Goal: Task Accomplishment & Management: Complete application form

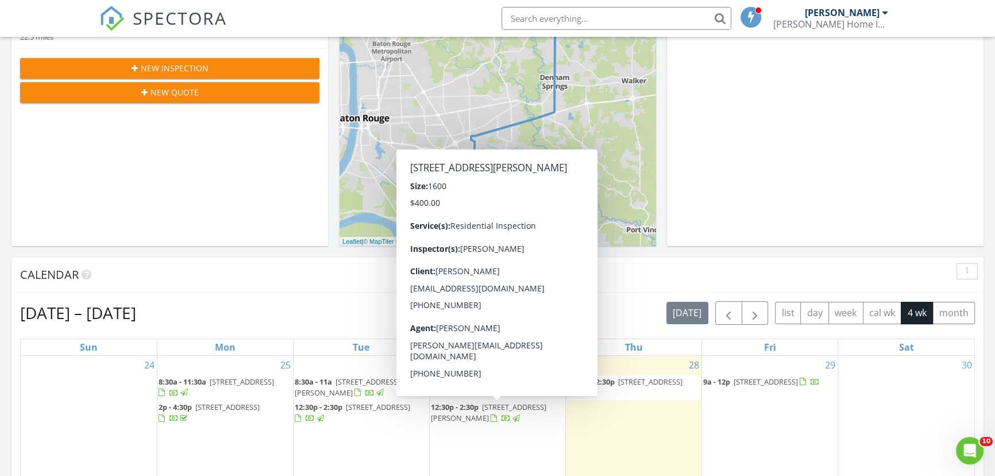
scroll to position [156, 0]
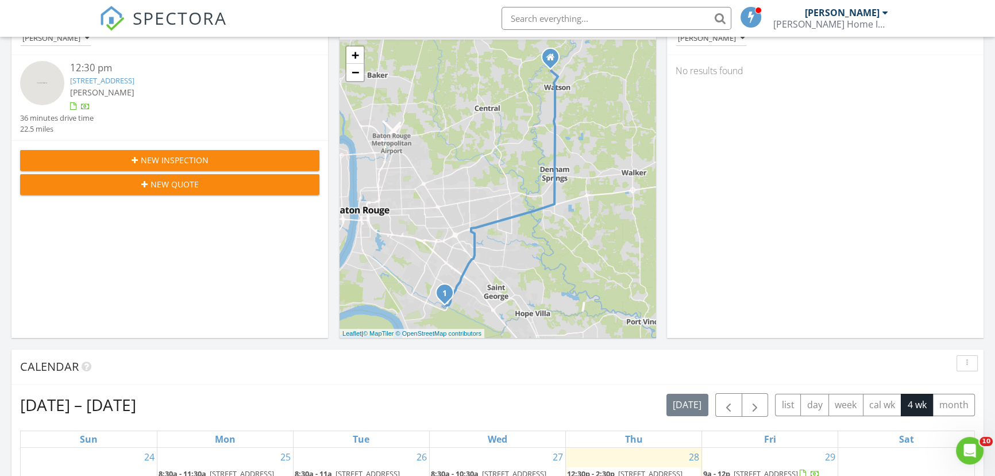
click at [164, 353] on div "Calendar" at bounding box center [497, 366] width 972 height 35
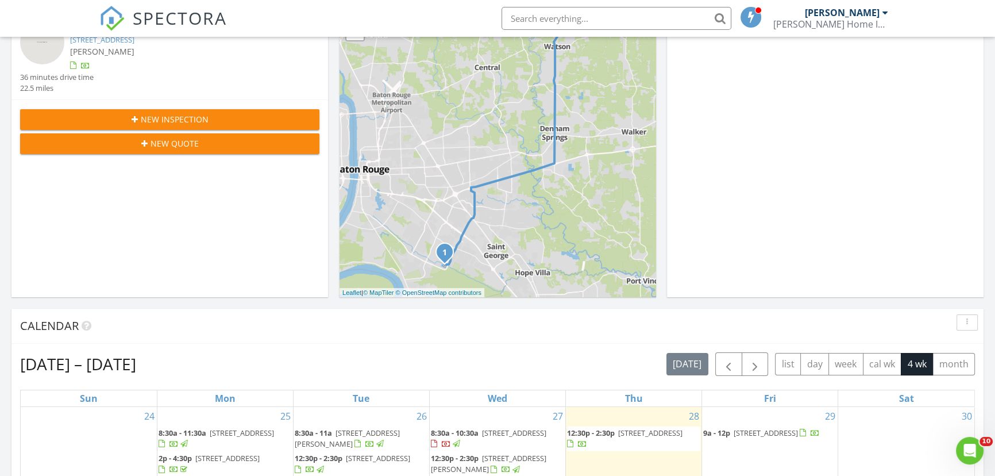
scroll to position [0, 0]
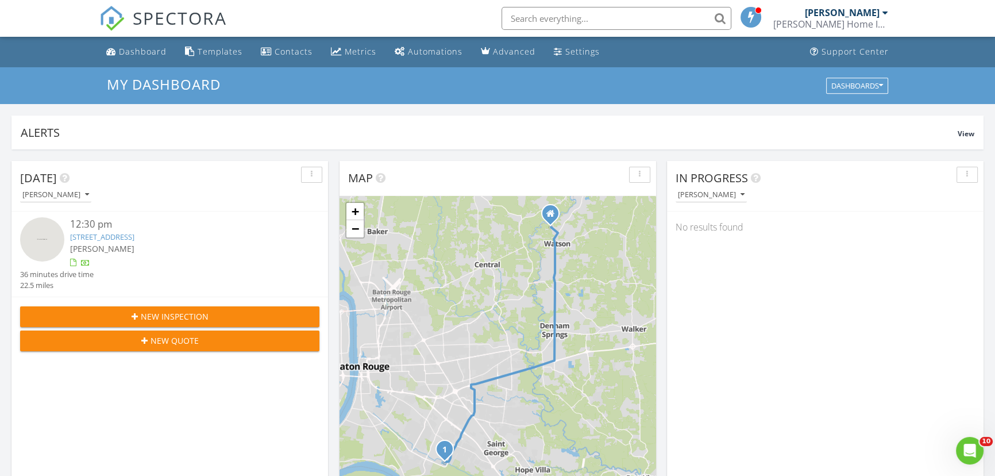
click at [198, 319] on span "New Inspection" at bounding box center [175, 316] width 68 height 12
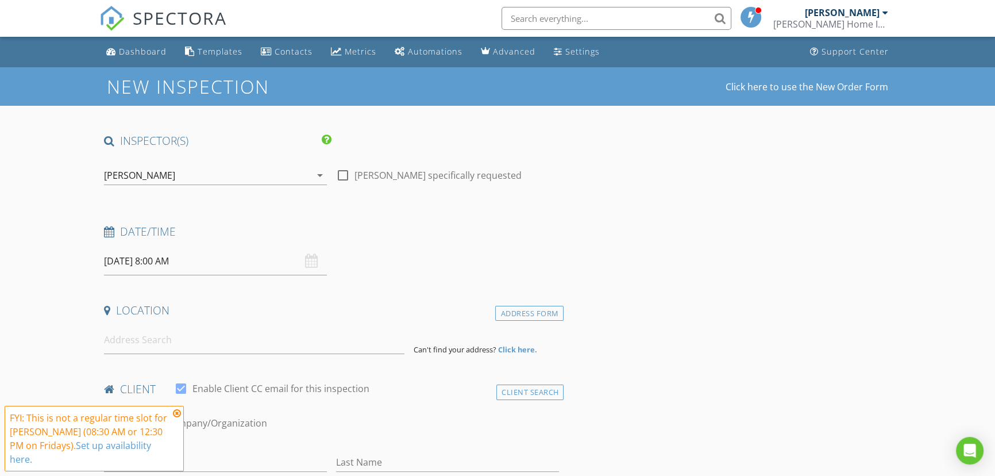
click at [173, 264] on input "08/29/2025 8:00 AM" at bounding box center [215, 261] width 223 height 28
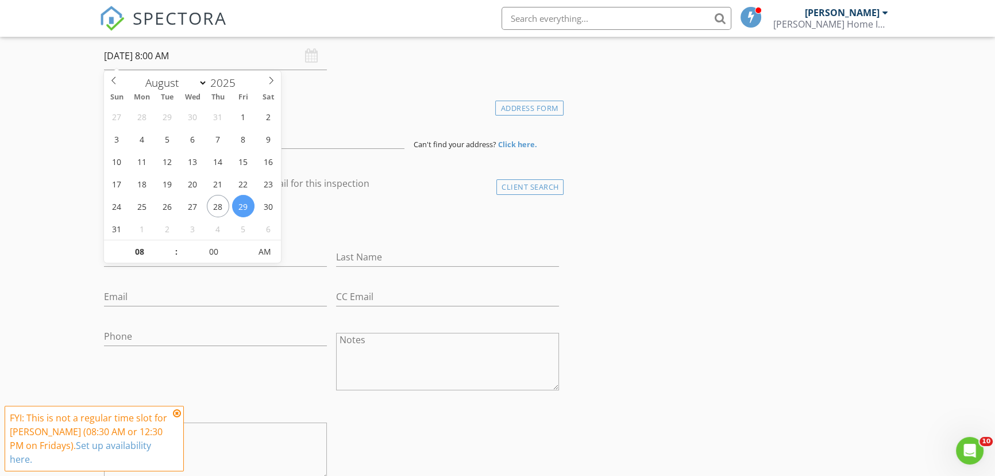
scroll to position [209, 0]
select select "8"
type input "09/01/2025 8:00 AM"
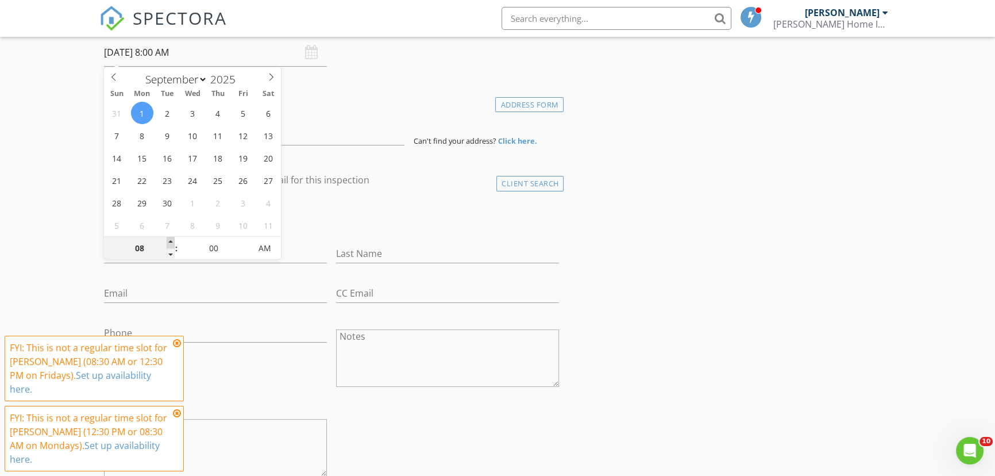
type input "09"
type input "09/01/2025 9:00 AM"
click at [171, 239] on span at bounding box center [171, 242] width 8 height 11
type input "10"
type input "09/01/2025 10:00 AM"
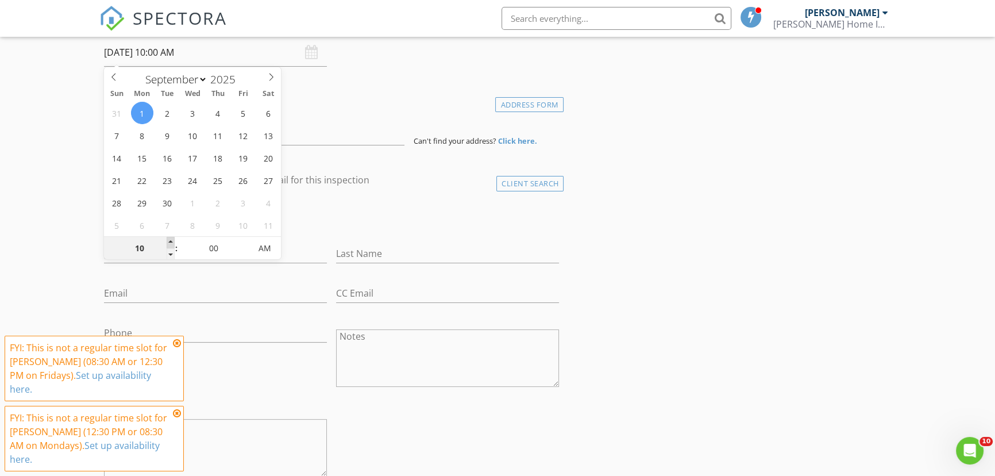
click at [171, 239] on span at bounding box center [171, 242] width 8 height 11
type input "11"
type input "09/01/2025 11:00 AM"
click at [171, 239] on span at bounding box center [171, 242] width 8 height 11
type input "12"
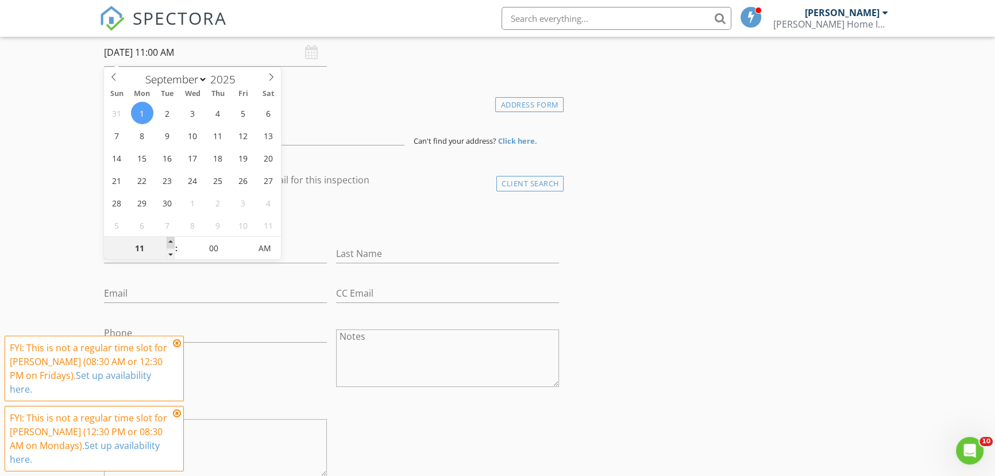
type input "09/01/2025 12:00 PM"
click at [171, 239] on span at bounding box center [171, 242] width 8 height 11
type input "01"
type input "09/01/2025 1:00 PM"
click at [171, 239] on span at bounding box center [171, 242] width 8 height 11
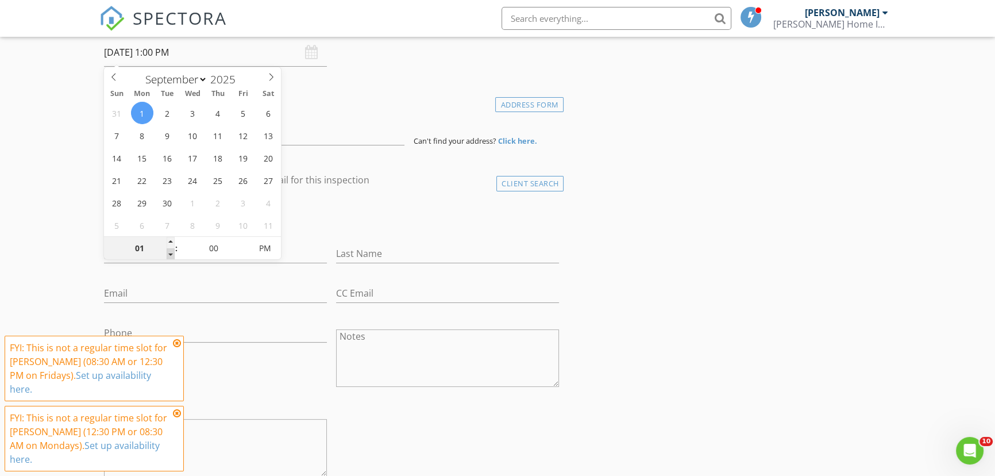
type input "12"
type input "09/01/2025 12:00 PM"
click at [167, 253] on span at bounding box center [171, 253] width 8 height 11
type input "05"
type input "09/01/2025 12:05 PM"
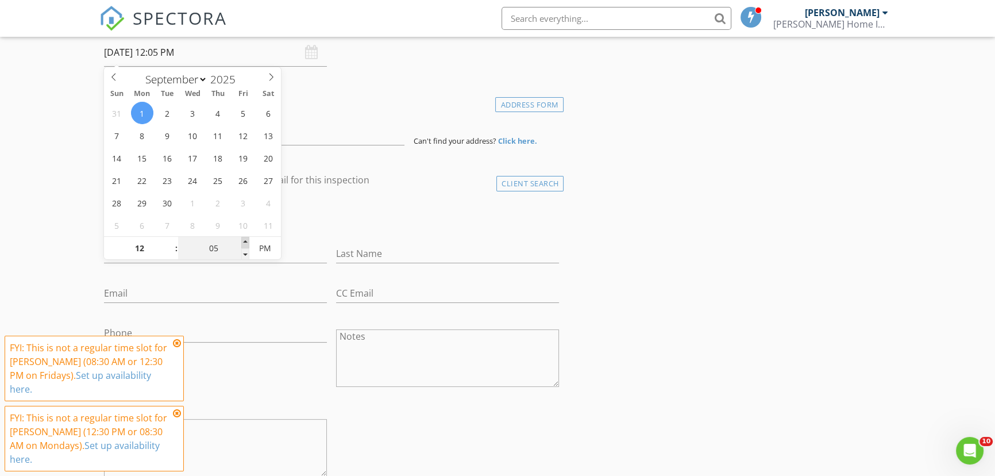
click at [245, 241] on span at bounding box center [245, 242] width 8 height 11
type input "10"
type input "09/01/2025 12:10 PM"
click at [245, 241] on span at bounding box center [245, 242] width 8 height 11
type input "15"
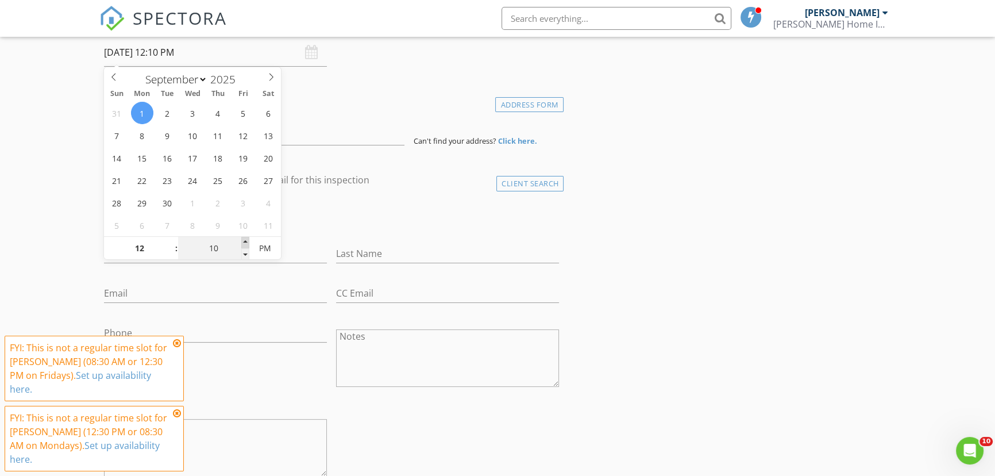
type input "09/01/2025 12:15 PM"
click at [245, 241] on span at bounding box center [245, 242] width 8 height 11
type input "20"
type input "09/01/2025 12:20 PM"
click at [245, 241] on span at bounding box center [245, 242] width 8 height 11
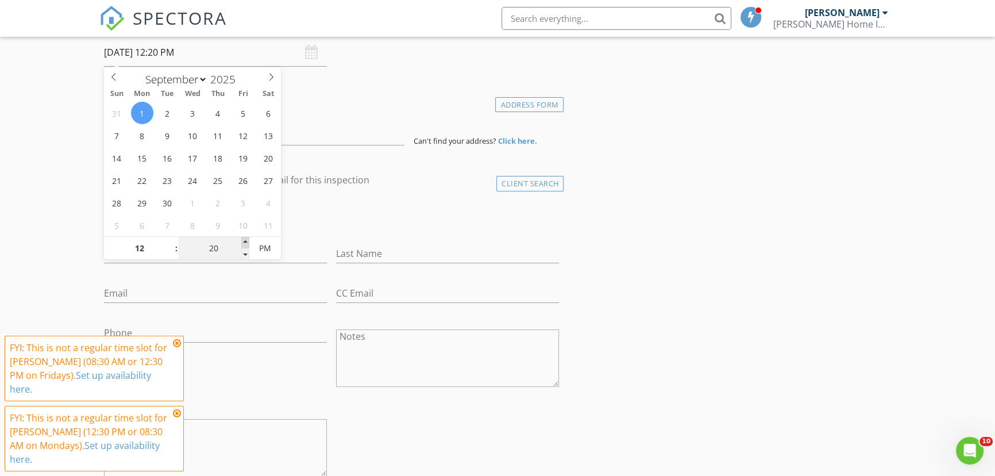
type input "25"
type input "09/01/2025 12:25 PM"
click at [245, 241] on span at bounding box center [245, 242] width 8 height 11
type input "30"
type input "09/01/2025 12:30 PM"
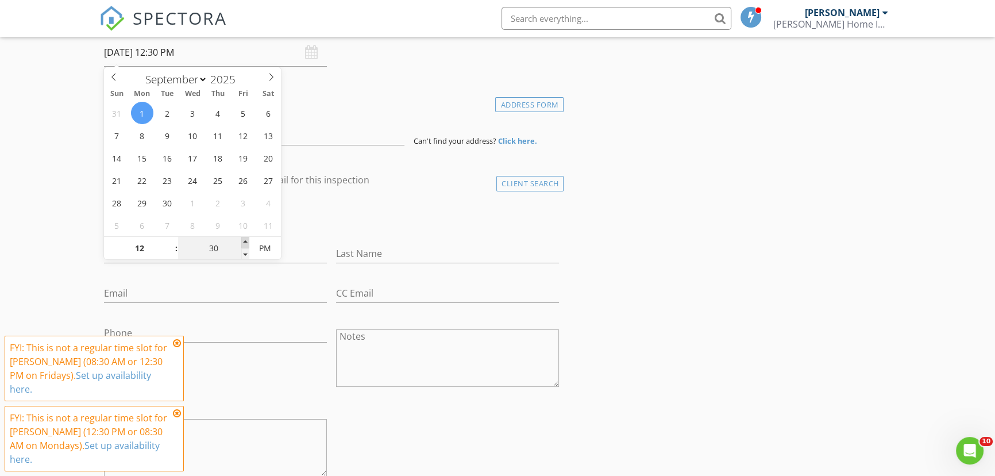
click at [245, 241] on span at bounding box center [245, 242] width 8 height 11
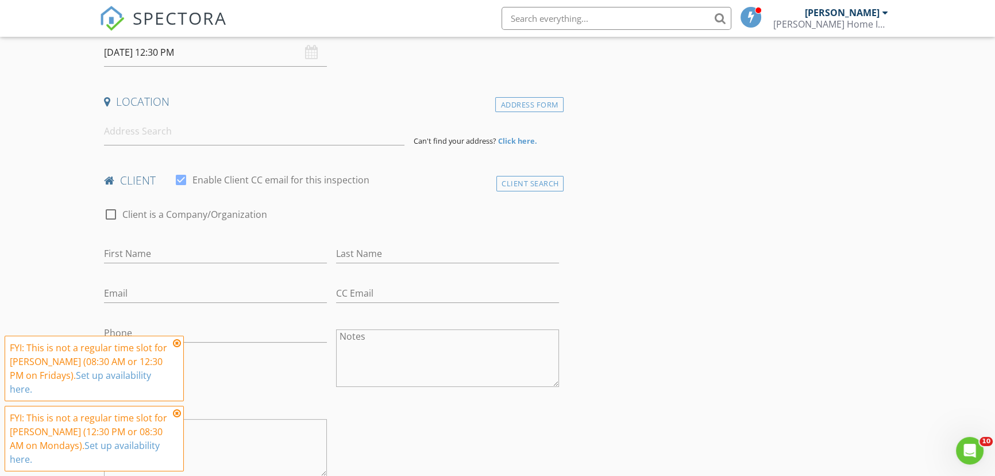
click at [141, 134] on input at bounding box center [254, 131] width 300 height 28
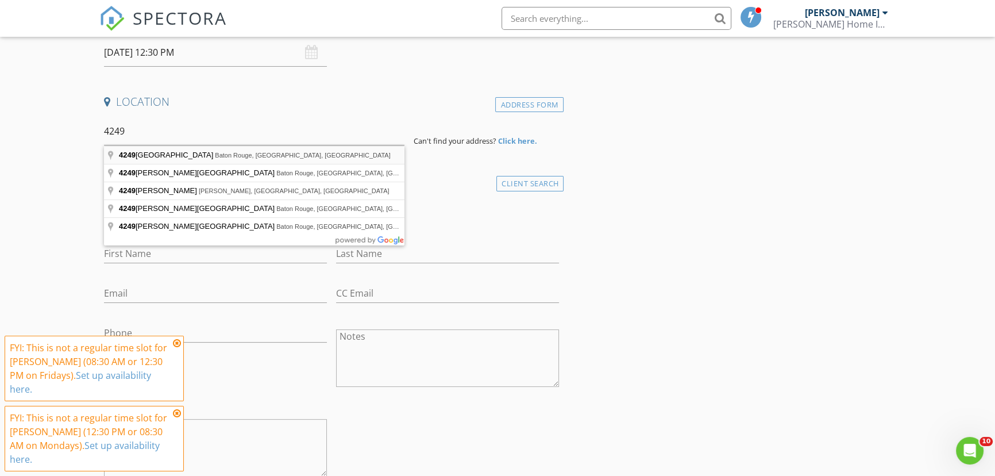
type input "4249 Monroe Avenue, Baton Rouge, LA, USA"
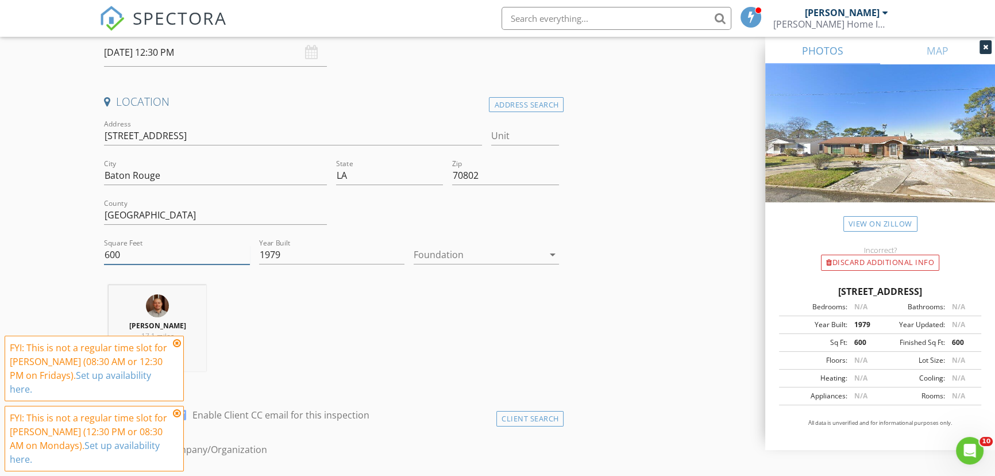
click at [136, 256] on input "600" at bounding box center [176, 254] width 145 height 19
type input "6"
type input "2000"
click at [177, 348] on icon at bounding box center [177, 342] width 8 height 9
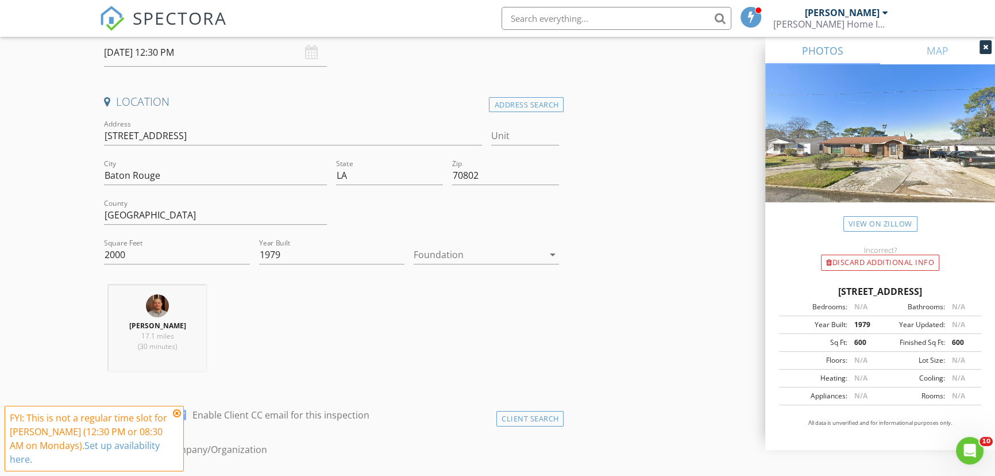
click at [178, 418] on icon at bounding box center [177, 412] width 8 height 9
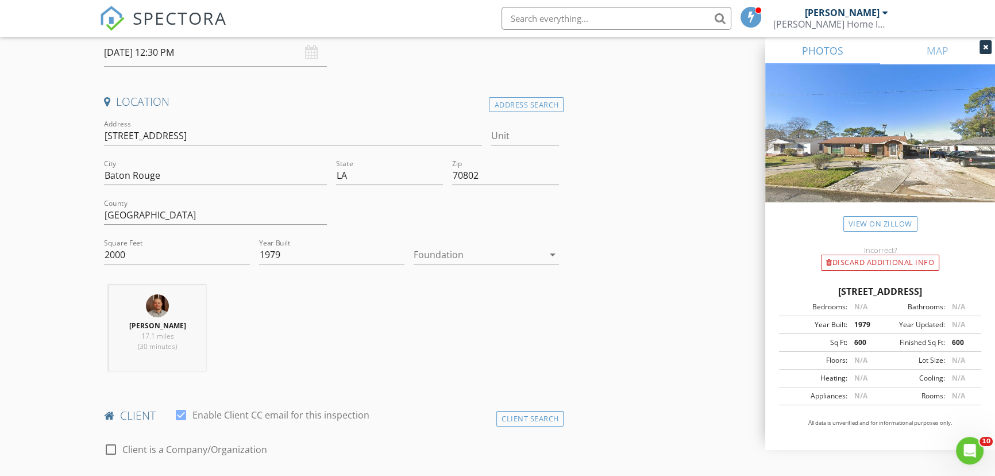
click at [443, 249] on div at bounding box center [478, 254] width 129 height 18
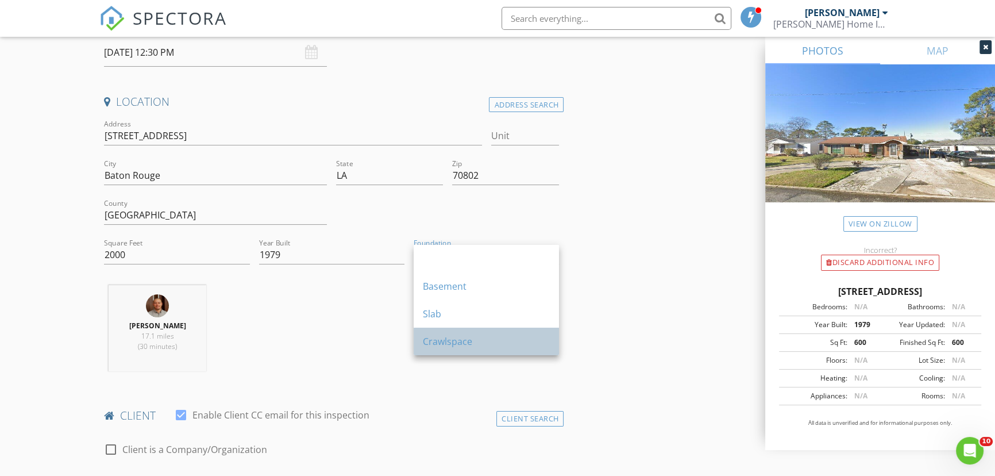
click at [447, 346] on div "Crawlspace" at bounding box center [486, 341] width 127 height 14
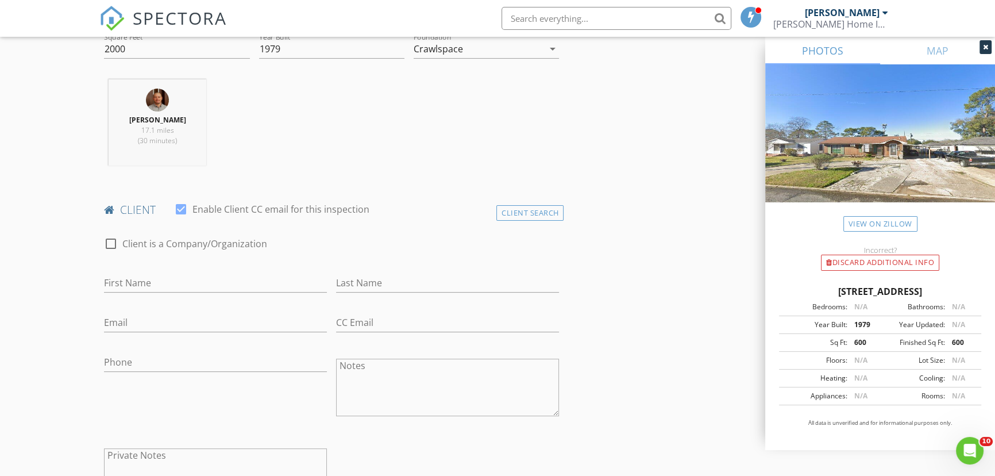
scroll to position [418, 0]
click at [132, 274] on input "First Name" at bounding box center [215, 279] width 223 height 19
type input "Chelsea"
click at [365, 282] on input "Last Name" at bounding box center [447, 279] width 223 height 19
type input "Beardon"
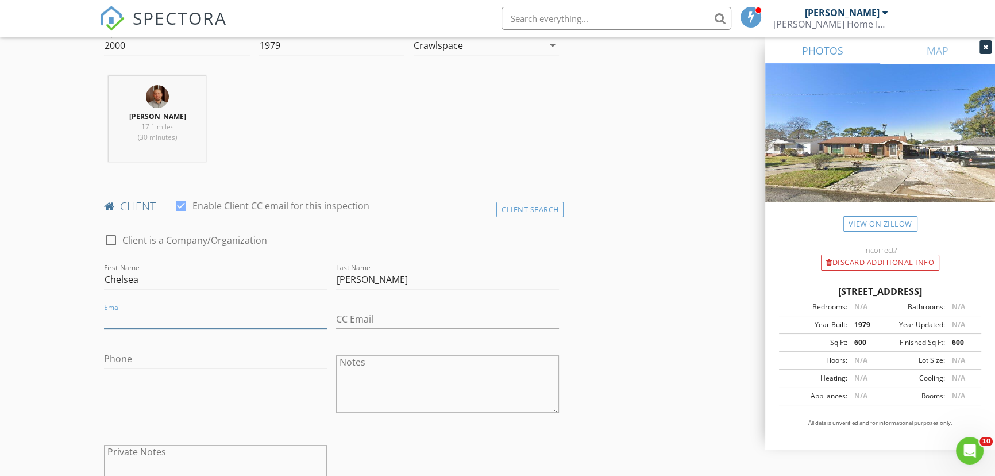
click at [136, 312] on input "Email" at bounding box center [215, 319] width 223 height 19
type input "chelseabeardon22@hotmail.com"
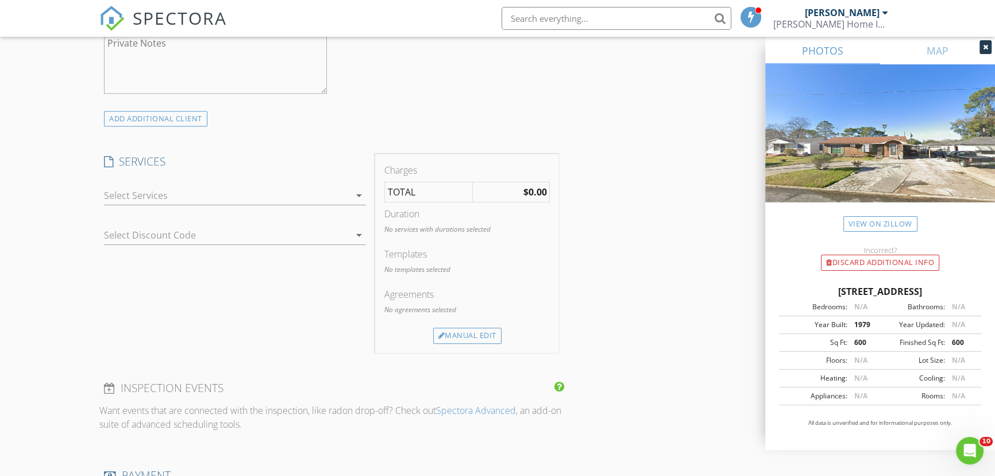
scroll to position [835, 0]
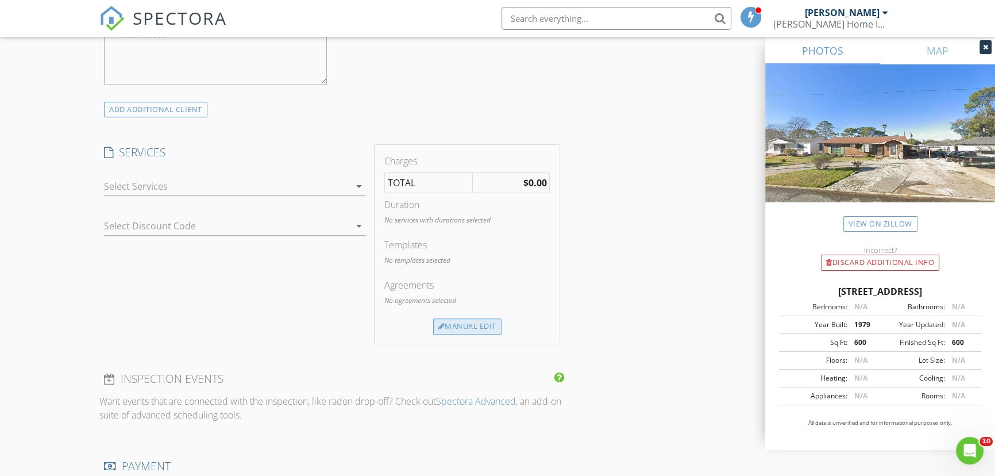
click at [468, 326] on div "Manual Edit" at bounding box center [467, 326] width 68 height 16
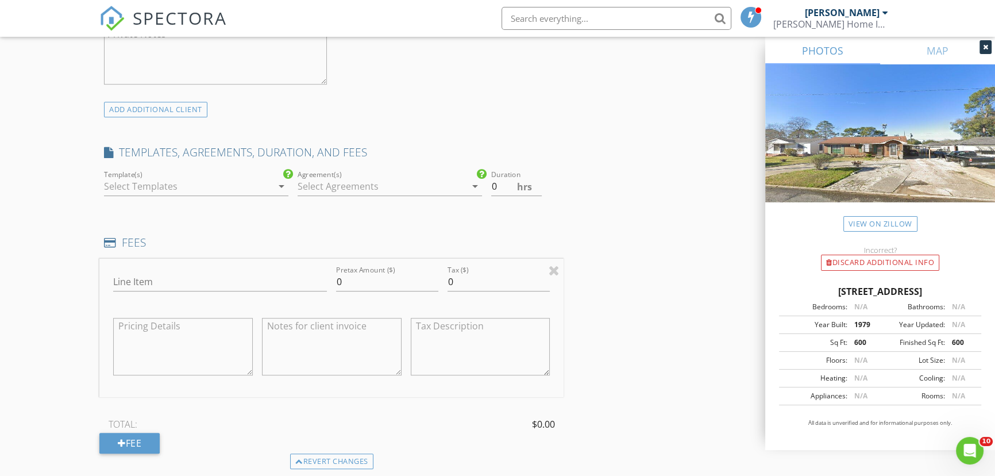
click at [224, 187] on div at bounding box center [188, 186] width 168 height 18
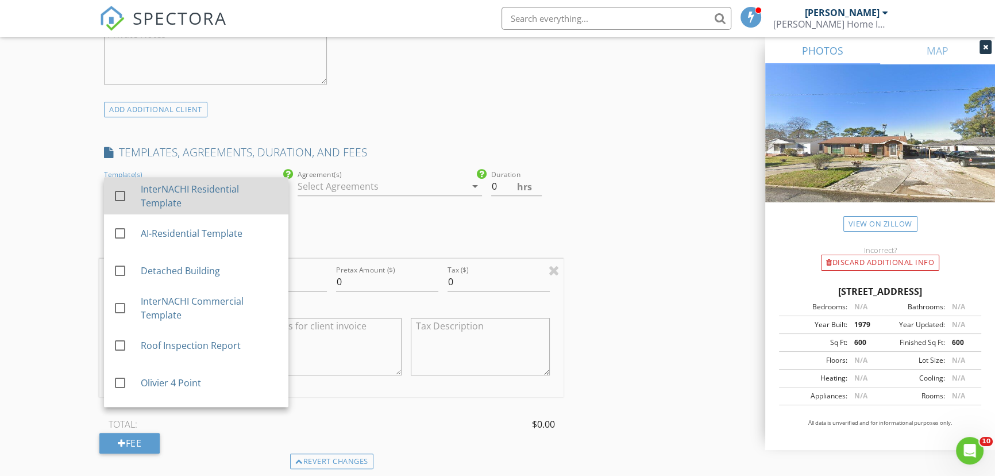
click at [119, 194] on div at bounding box center [120, 196] width 20 height 20
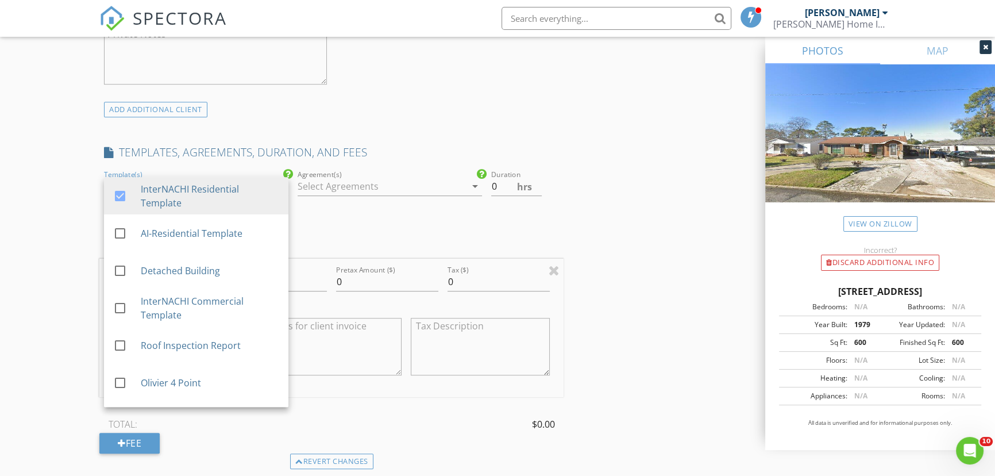
click at [403, 187] on div at bounding box center [382, 186] width 168 height 18
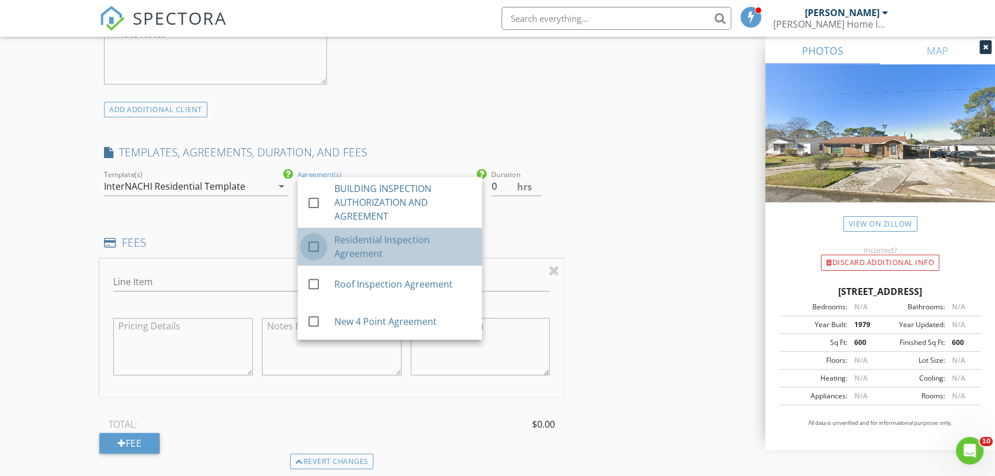
click at [311, 245] on div at bounding box center [314, 247] width 20 height 20
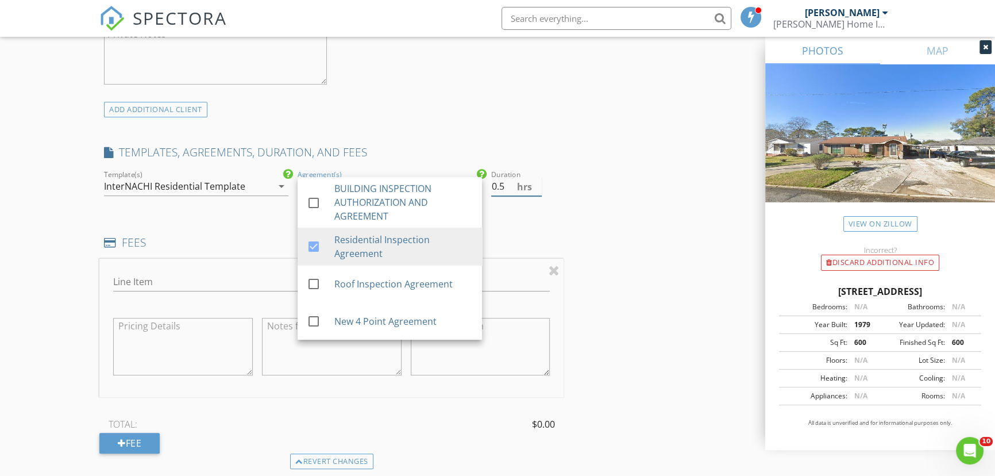
click at [537, 184] on input "0.5" at bounding box center [516, 186] width 51 height 19
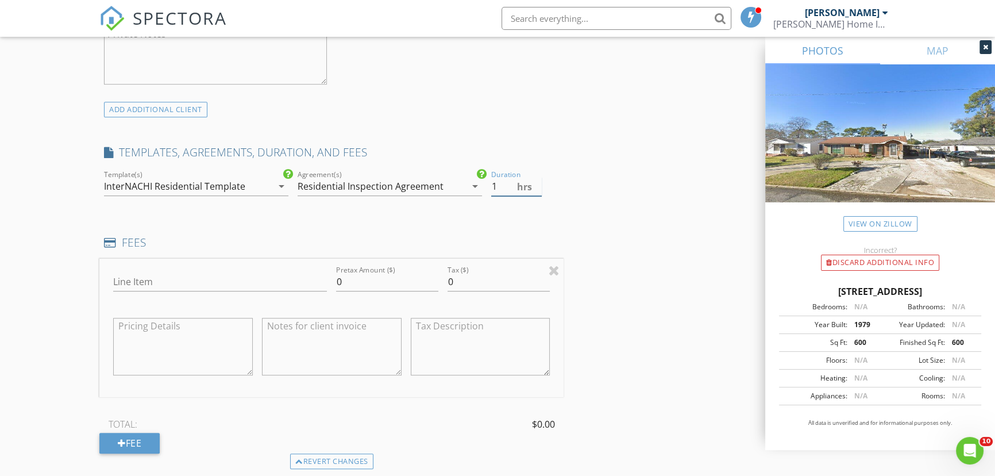
click at [537, 184] on input "1" at bounding box center [516, 186] width 51 height 19
click at [537, 184] on input "1.5" at bounding box center [516, 186] width 51 height 19
click at [537, 184] on input "2" at bounding box center [516, 186] width 51 height 19
click at [536, 184] on input "2.5" at bounding box center [516, 186] width 51 height 19
type input "3"
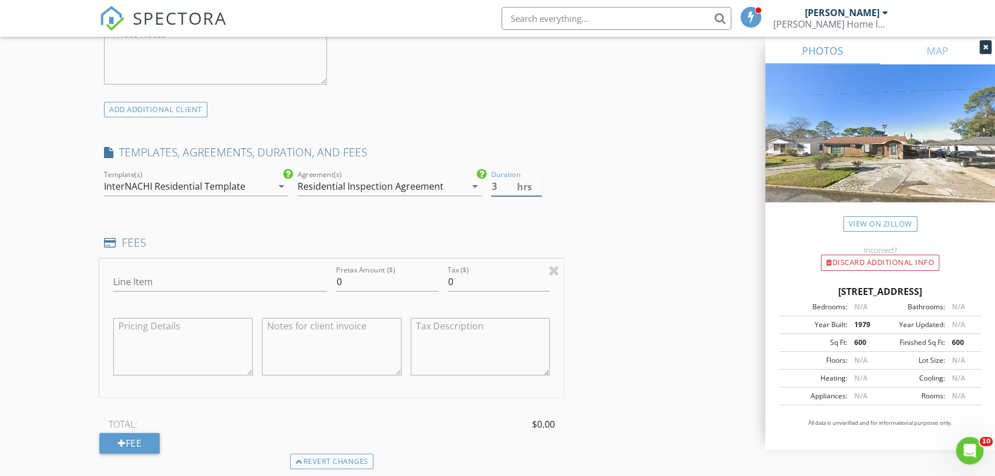
click at [536, 184] on input "3" at bounding box center [516, 186] width 51 height 19
click at [116, 277] on input "Line Item" at bounding box center [220, 281] width 214 height 19
type input "Home Inspection"
click at [357, 275] on input "0" at bounding box center [387, 281] width 102 height 19
type input "475"
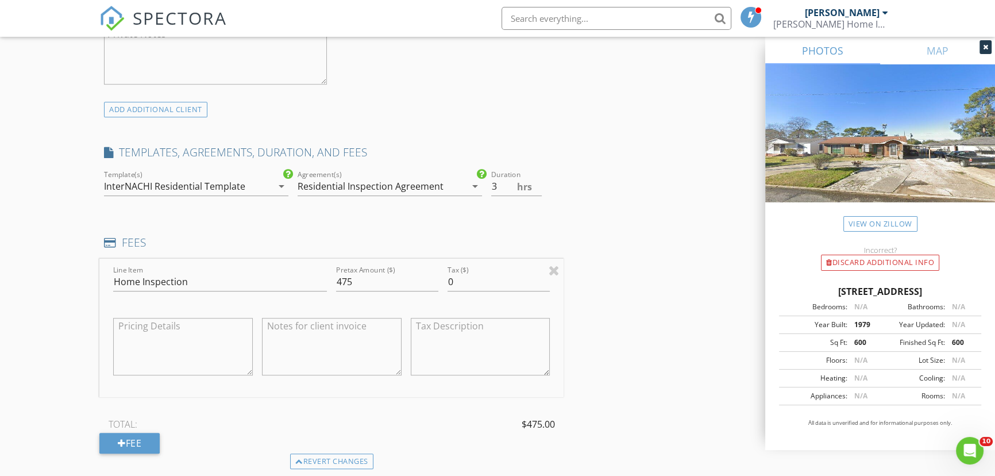
click at [34, 324] on div "New Inspection Click here to use the New Order Form INSPECTOR(S) check_box Kell…" at bounding box center [497, 323] width 995 height 2182
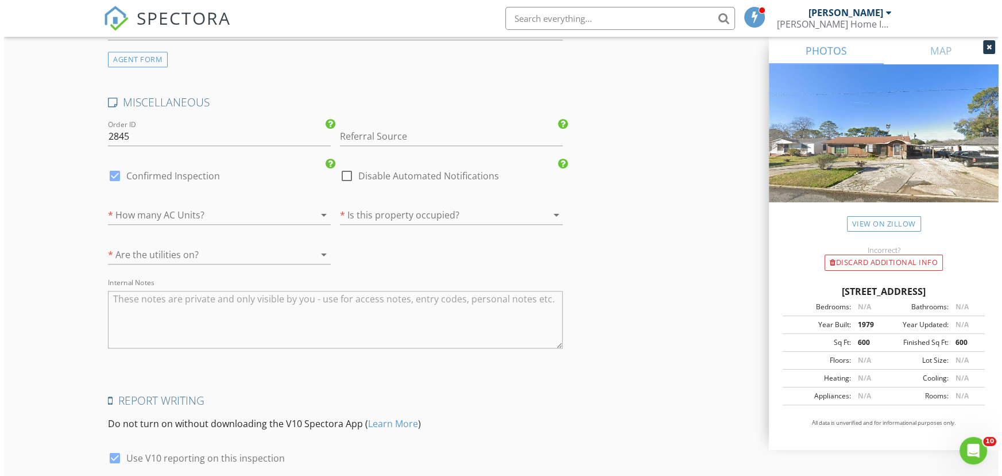
scroll to position [1771, 0]
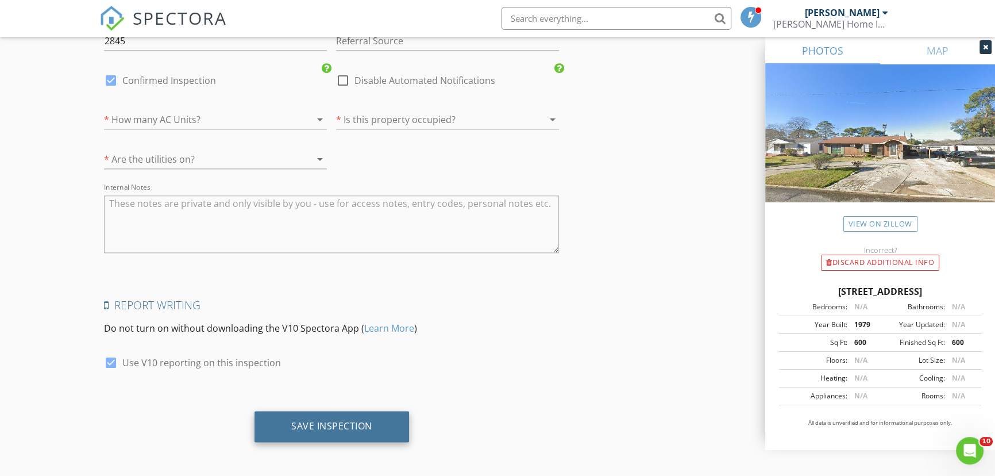
click at [299, 420] on div "Save Inspection" at bounding box center [331, 425] width 81 height 11
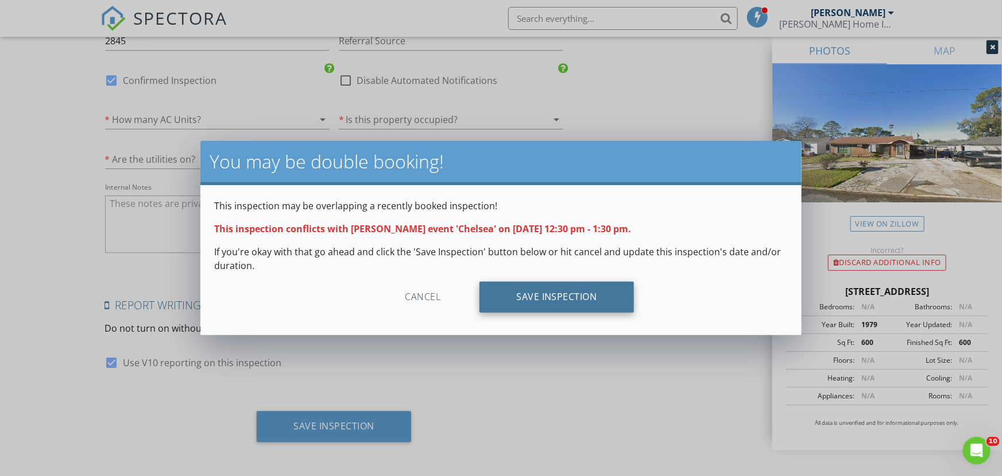
click at [543, 295] on div "Save Inspection" at bounding box center [557, 296] width 155 height 31
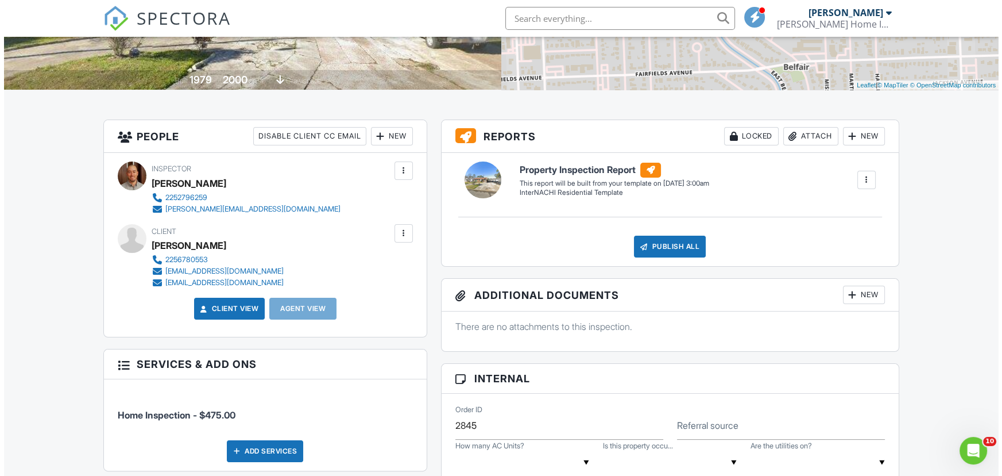
scroll to position [209, 0]
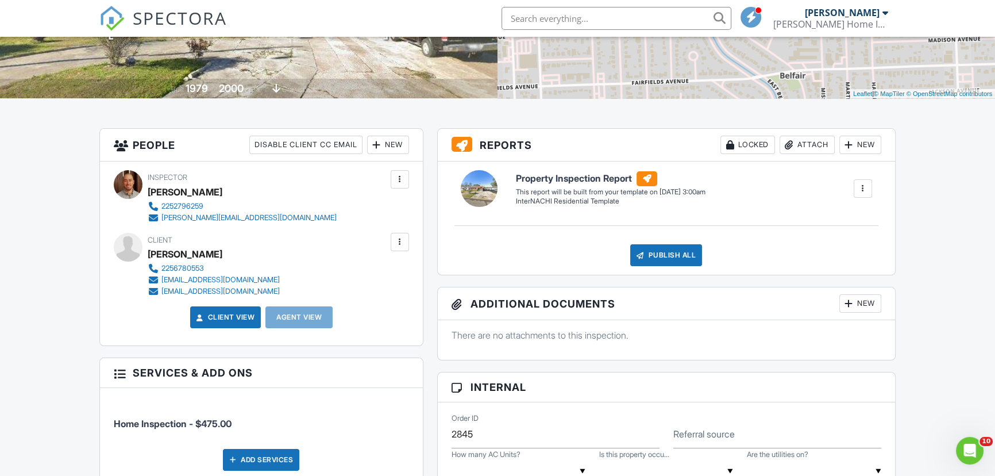
click at [190, 291] on div "[EMAIL_ADDRESS][DOMAIN_NAME]" at bounding box center [220, 291] width 118 height 9
click at [402, 241] on div at bounding box center [399, 241] width 11 height 11
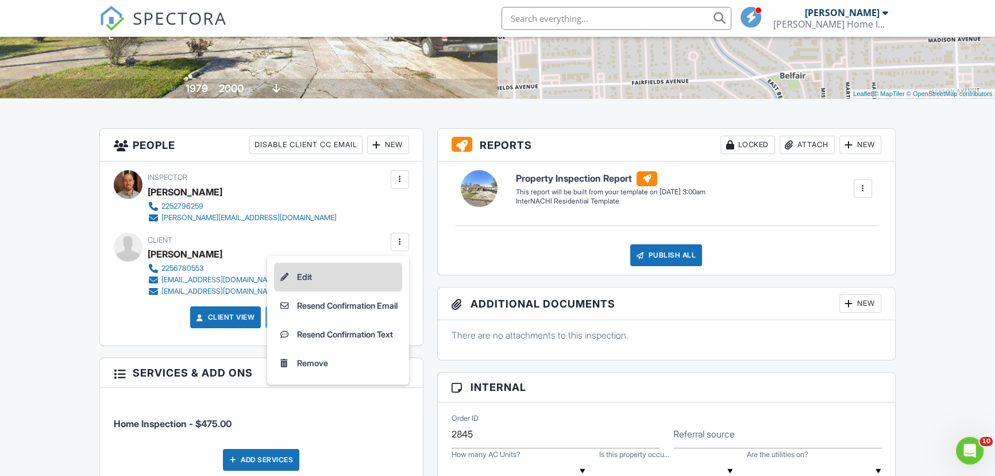
click at [311, 276] on li "Edit" at bounding box center [338, 277] width 128 height 29
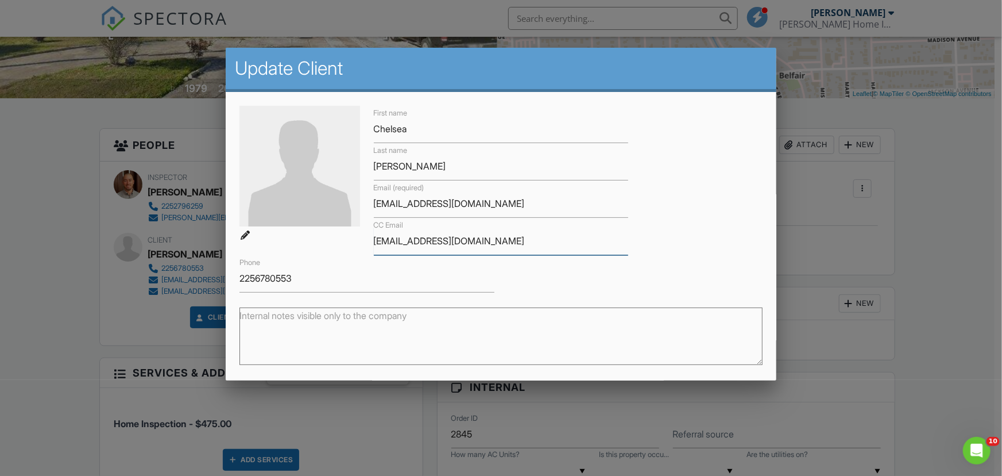
click at [483, 241] on input "Mstarsha@hotmail.com" at bounding box center [501, 241] width 255 height 28
type input "M"
click at [666, 234] on div "First name Chelsea Last name Beardon Email (required) chelseabeardon22@hotmail.…" at bounding box center [502, 199] width 538 height 187
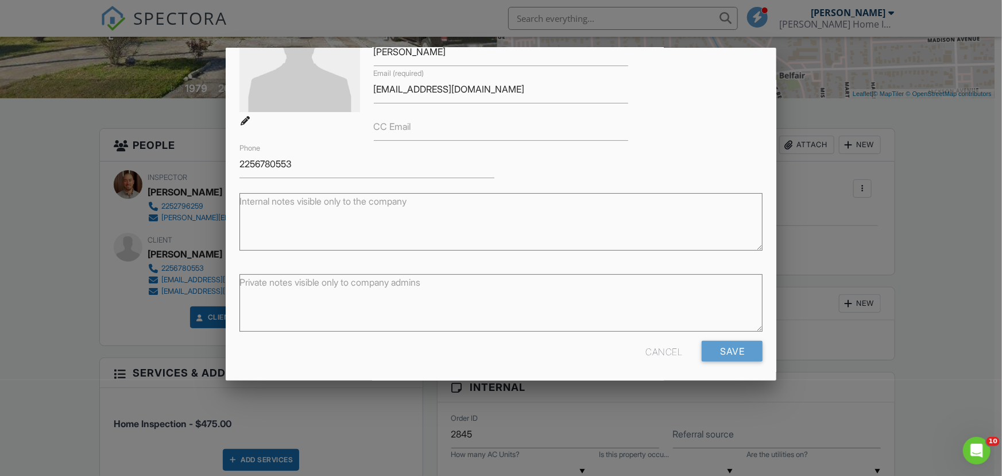
scroll to position [117, 0]
drag, startPoint x: 721, startPoint y: 349, endPoint x: 709, endPoint y: 351, distance: 11.6
click at [719, 350] on input "Save" at bounding box center [732, 348] width 61 height 21
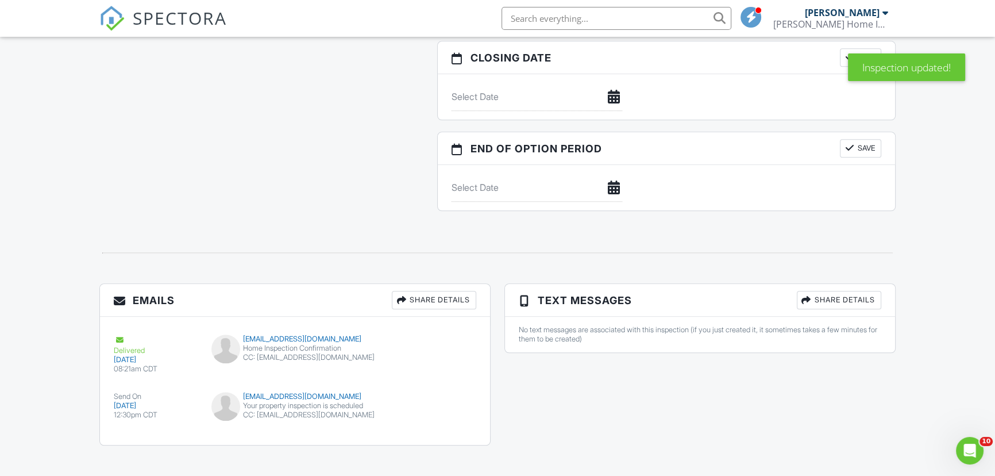
scroll to position [1203, 0]
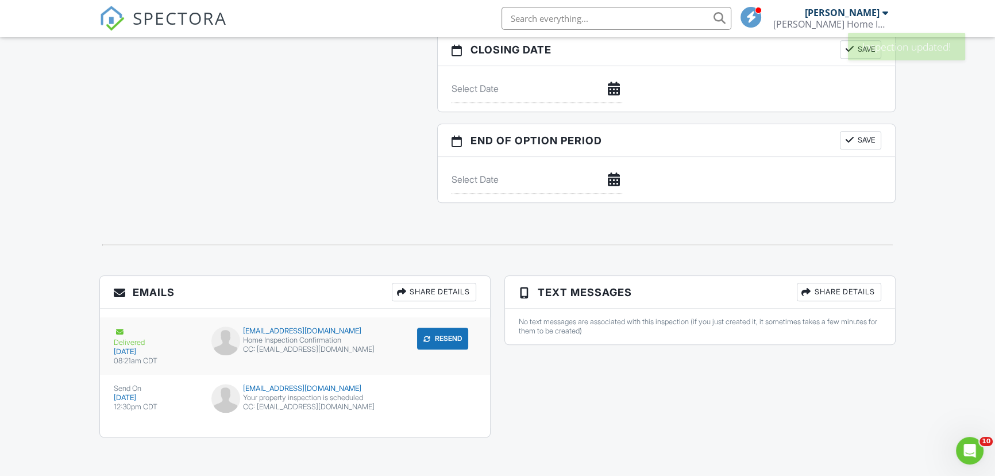
click at [308, 357] on div "chelseabeardon22@hotmail.com Home Inspection Confirmation CC: Mstarsha@hotmail.…" at bounding box center [294, 343] width 181 height 34
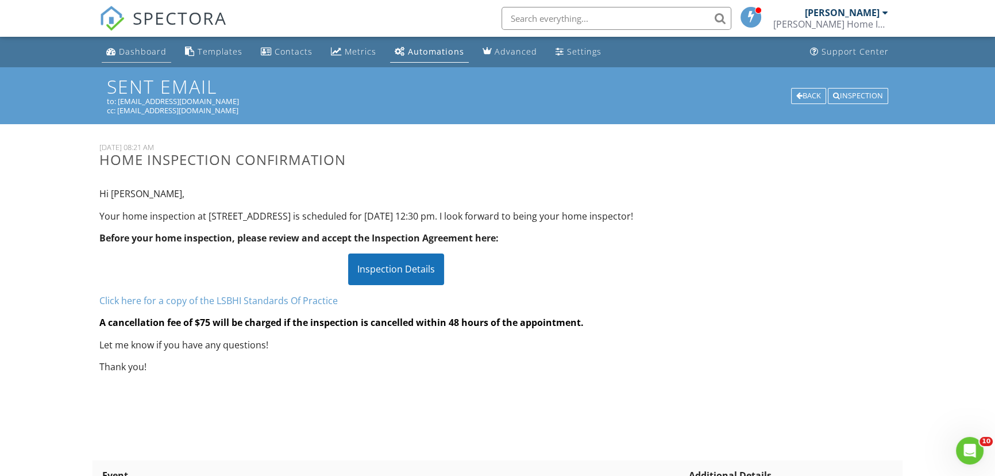
click at [144, 47] on div "Dashboard" at bounding box center [143, 51] width 48 height 11
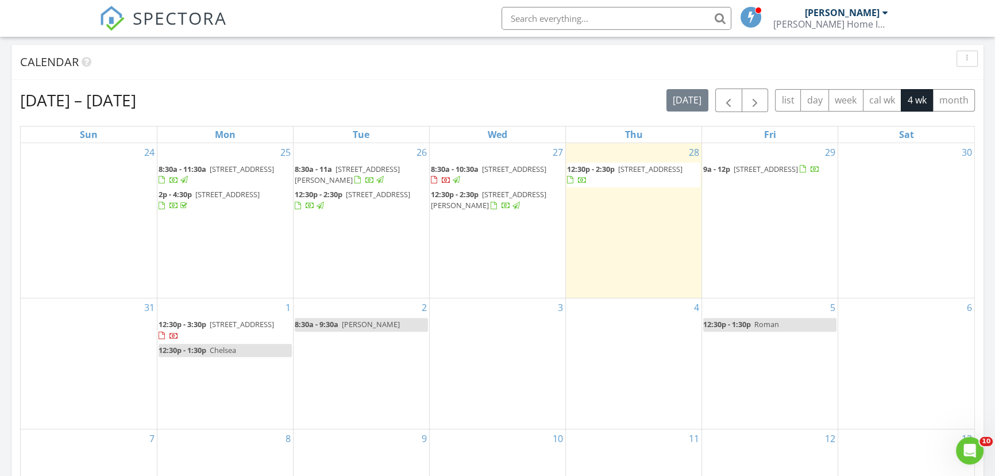
scroll to position [470, 0]
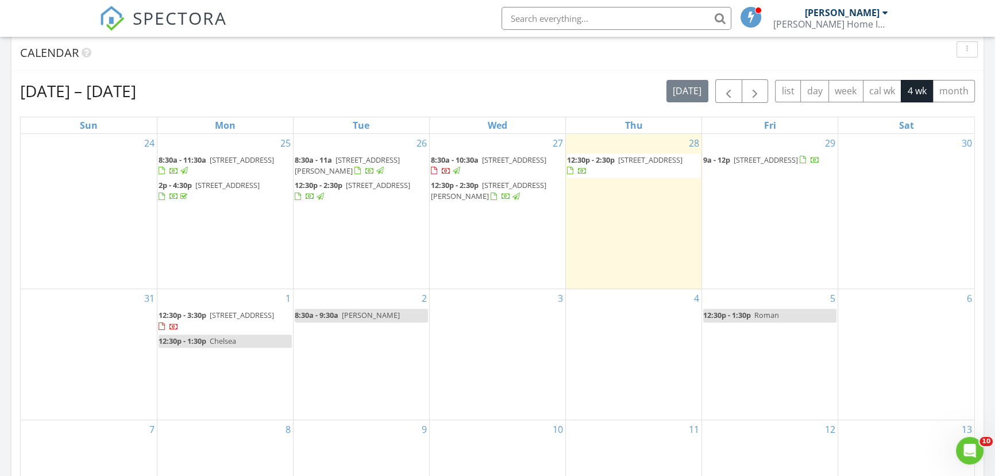
click at [251, 343] on link "12:30p - 1:30p Chelsea" at bounding box center [225, 340] width 133 height 13
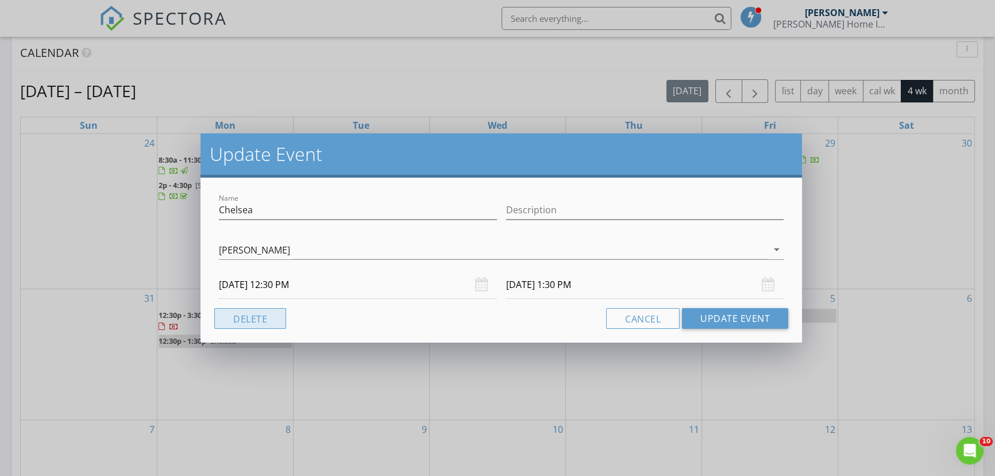
click at [258, 312] on button "Delete" at bounding box center [250, 318] width 72 height 21
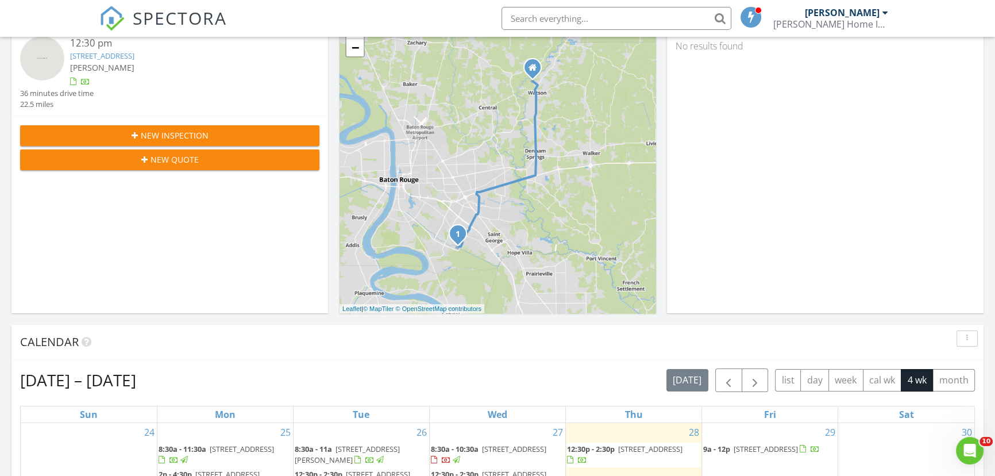
scroll to position [156, 0]
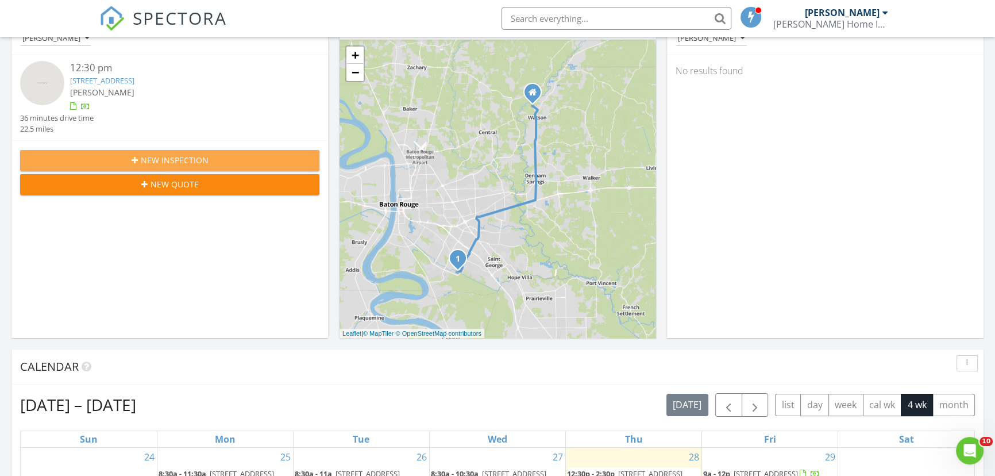
click at [176, 156] on span "New Inspection" at bounding box center [175, 160] width 68 height 12
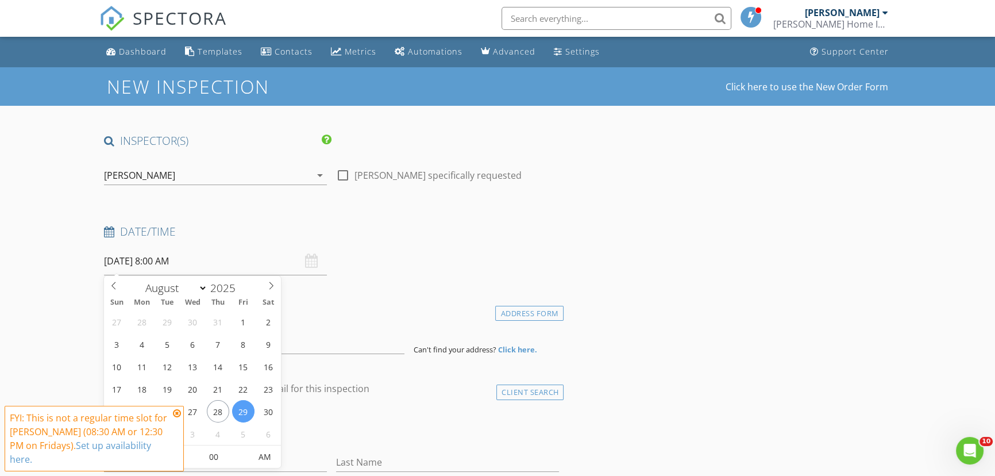
click at [159, 261] on input "[DATE] 8:00 AM" at bounding box center [215, 261] width 223 height 28
select select "8"
type input "[DATE] 8:00 AM"
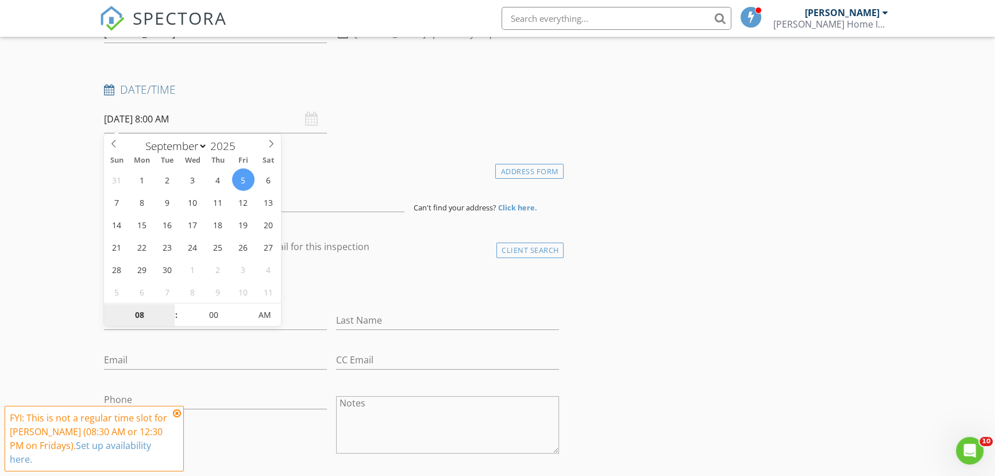
scroll to position [156, 0]
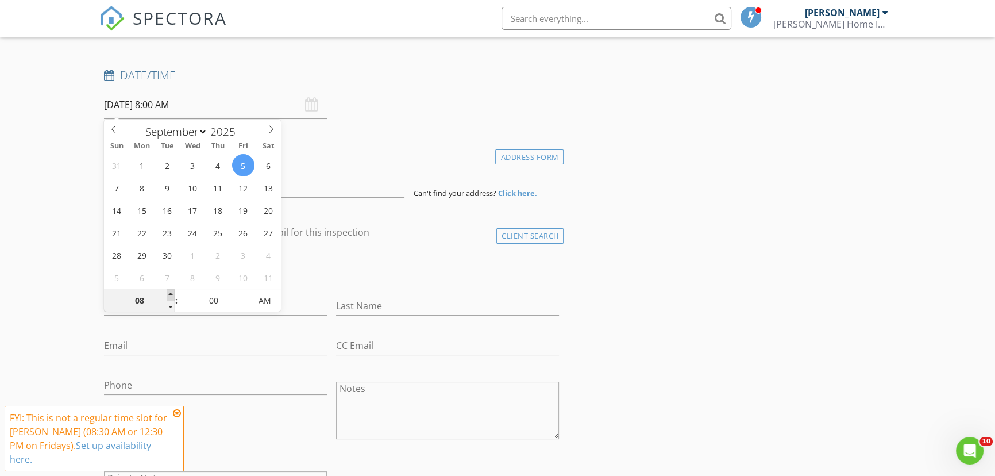
type input "09"
type input "[DATE] 9:00 AM"
click at [172, 289] on span at bounding box center [171, 294] width 8 height 11
type input "10"
type input "[DATE] 10:00 AM"
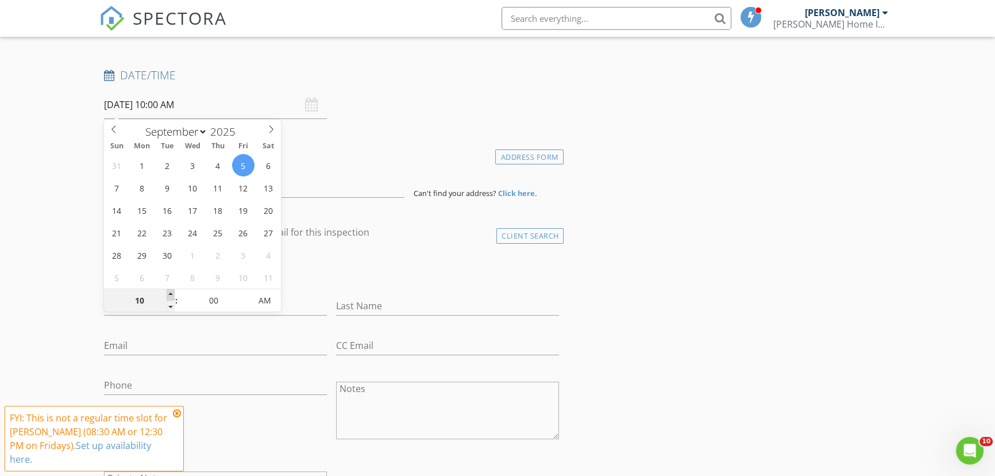
click at [172, 289] on span at bounding box center [171, 294] width 8 height 11
type input "11"
type input "[DATE] 11:00 AM"
click at [172, 289] on span at bounding box center [171, 294] width 8 height 11
type input "12"
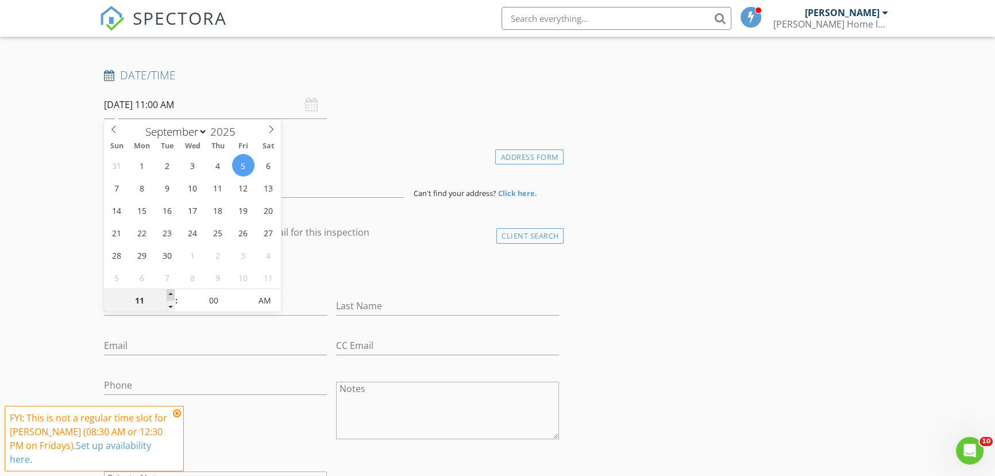
type input "[DATE] 12:00 PM"
click at [172, 289] on span at bounding box center [171, 294] width 8 height 11
type input "05"
type input "[DATE] 12:05 PM"
click at [244, 292] on span at bounding box center [245, 294] width 8 height 11
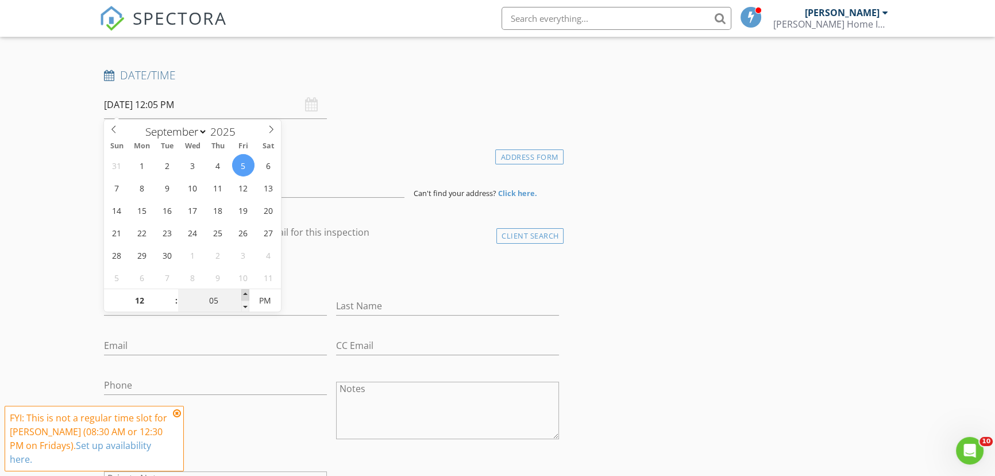
type input "10"
type input "[DATE] 12:10 PM"
click at [244, 292] on span at bounding box center [245, 294] width 8 height 11
type input "15"
type input "09/05/2025 12:15 PM"
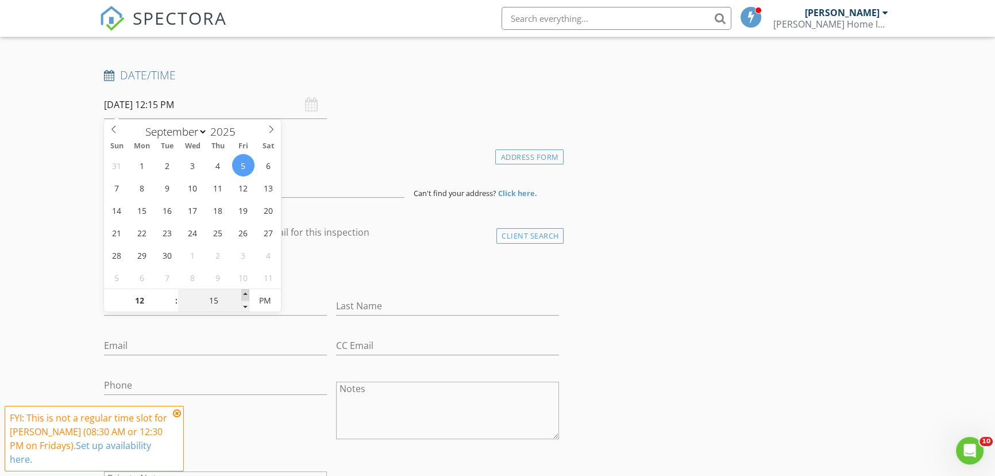
click at [244, 292] on span at bounding box center [245, 294] width 8 height 11
type input "20"
type input "09/05/2025 12:20 PM"
click at [244, 292] on span at bounding box center [245, 294] width 8 height 11
type input "25"
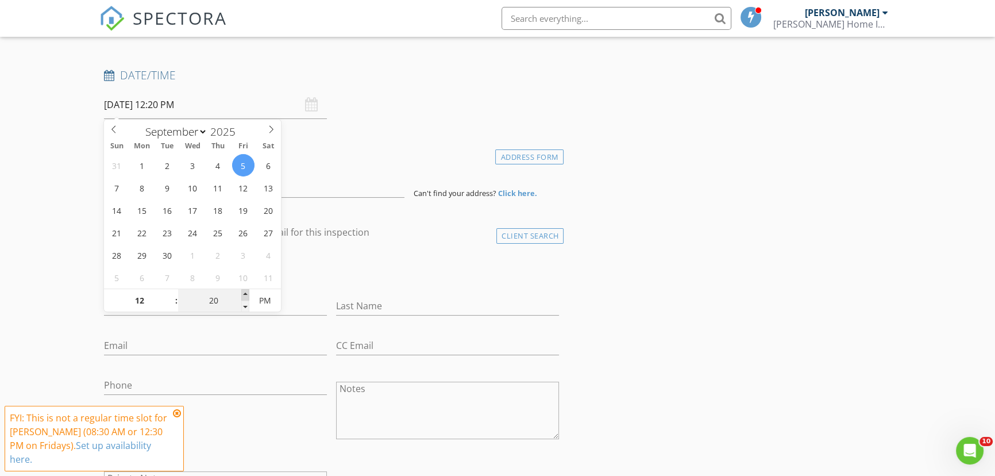
type input "09/05/2025 12:25 PM"
click at [244, 292] on span at bounding box center [245, 294] width 8 height 11
type input "30"
type input "[DATE] 12:30 PM"
click at [244, 292] on span at bounding box center [245, 294] width 8 height 11
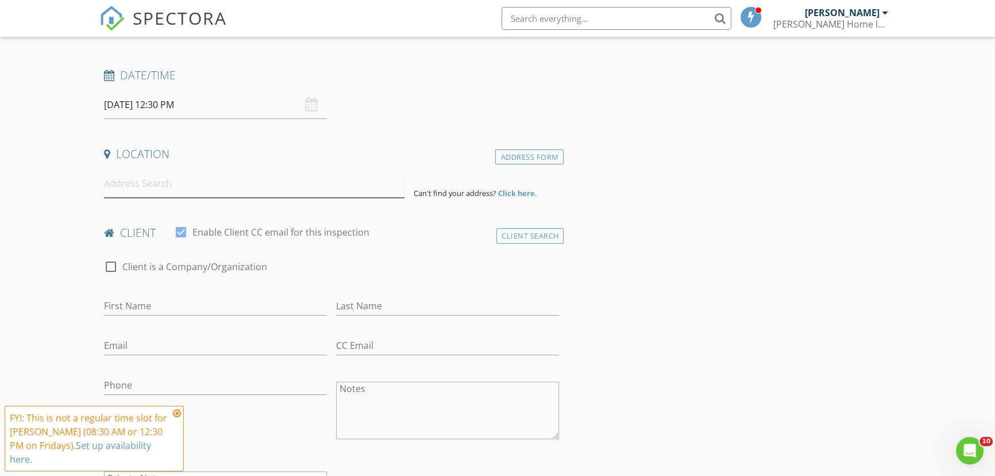
click at [146, 184] on input at bounding box center [254, 183] width 300 height 28
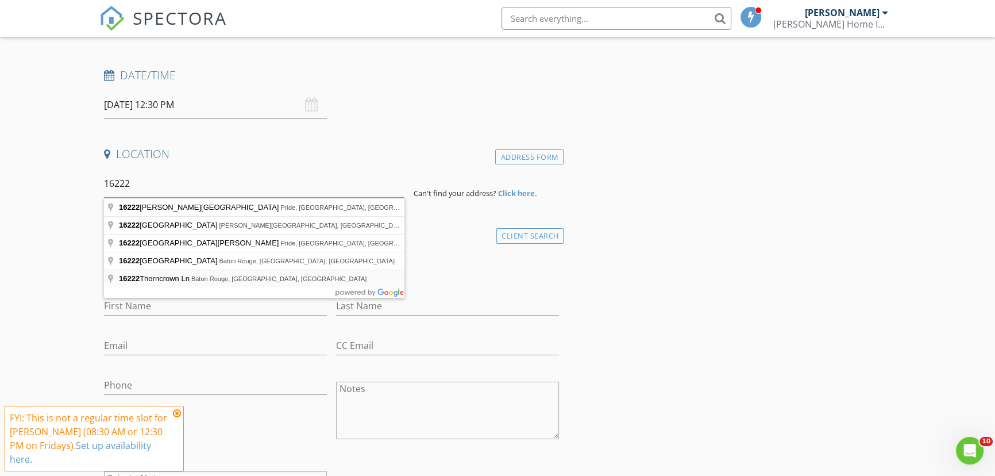
type input "16222 Thorncrown Ln, Baton Rouge, LA, USA"
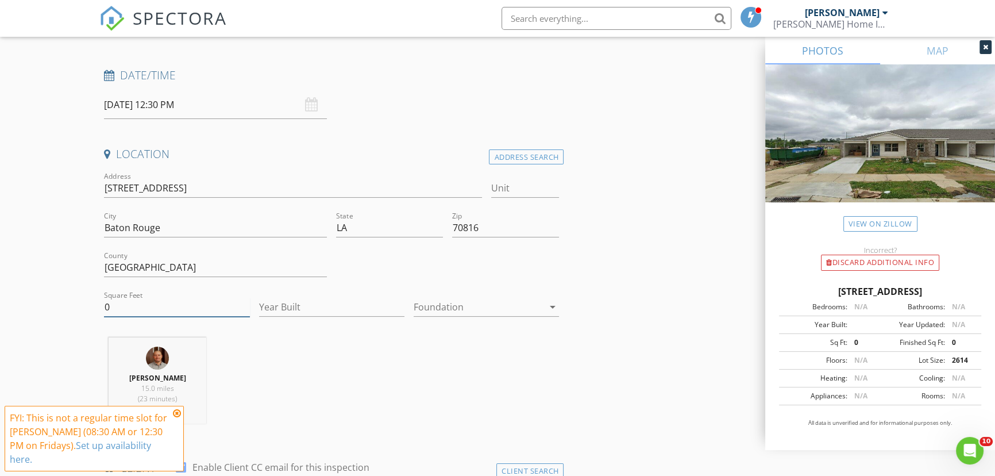
click at [126, 304] on input "0" at bounding box center [176, 307] width 145 height 19
click at [121, 309] on input "0" at bounding box center [176, 307] width 145 height 19
type input "0"
type input "1400"
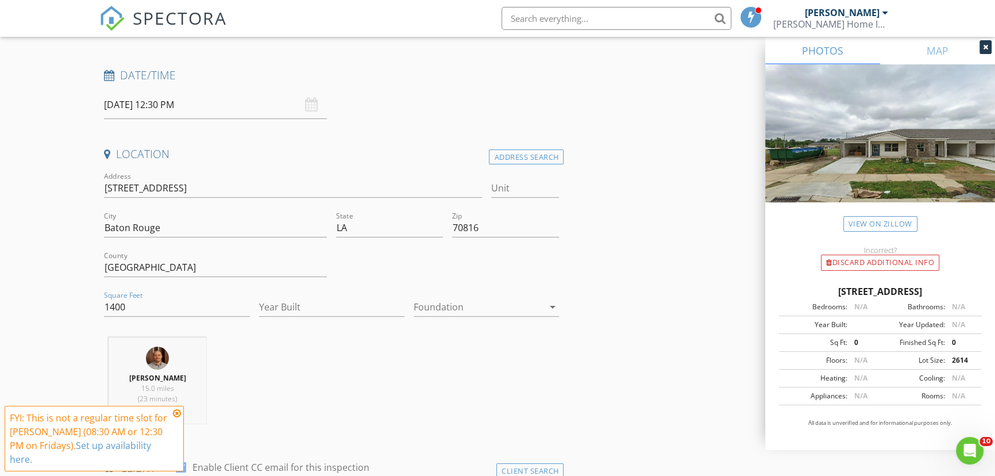
click at [176, 418] on icon at bounding box center [177, 412] width 8 height 9
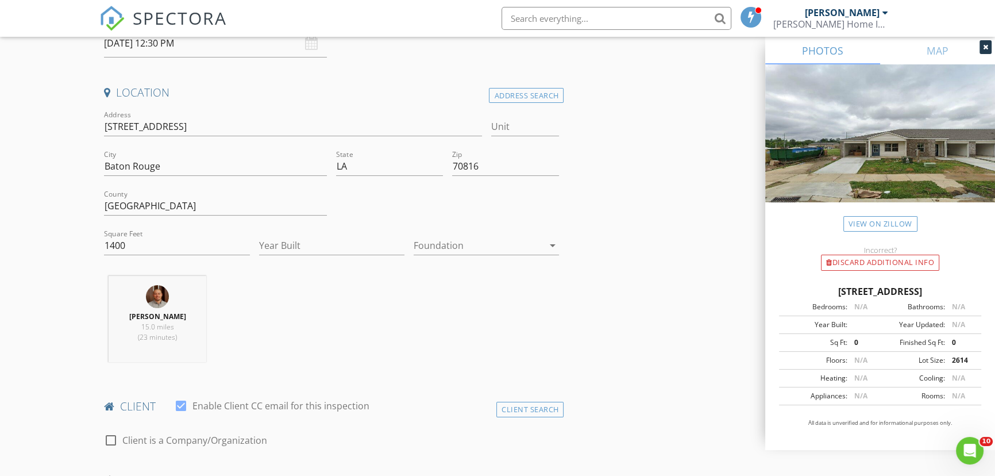
scroll to position [313, 0]
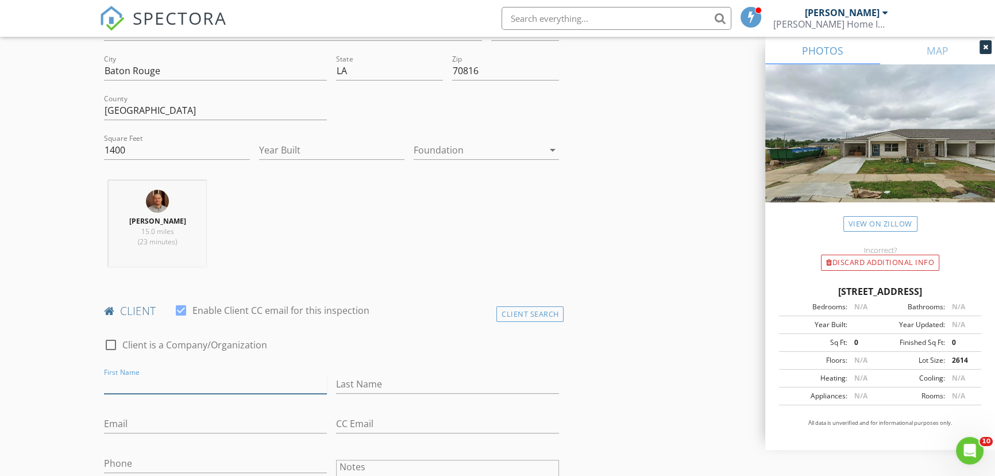
click at [115, 378] on input "First Name" at bounding box center [215, 384] width 223 height 19
type input "Chyra"
click at [388, 381] on input "Last Name" at bounding box center [447, 384] width 223 height 19
type input "Clark"
click at [110, 425] on input "Email" at bounding box center [215, 423] width 223 height 19
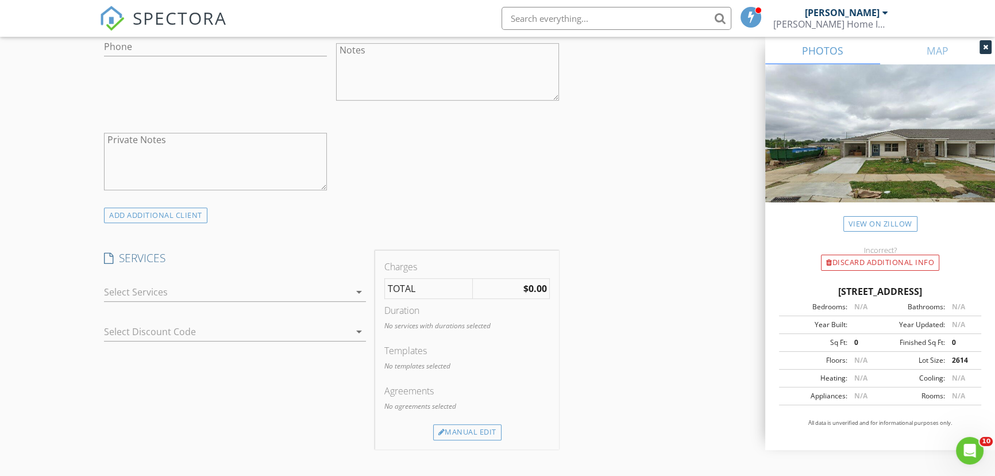
scroll to position [731, 0]
type input "chenellelewis59@gmail.com"
click at [285, 292] on div at bounding box center [226, 290] width 245 height 18
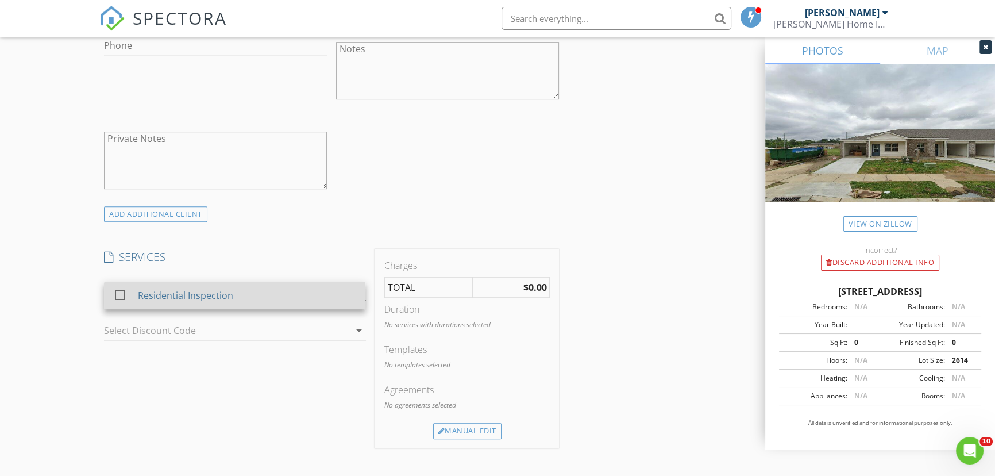
click at [113, 290] on div at bounding box center [120, 295] width 20 height 20
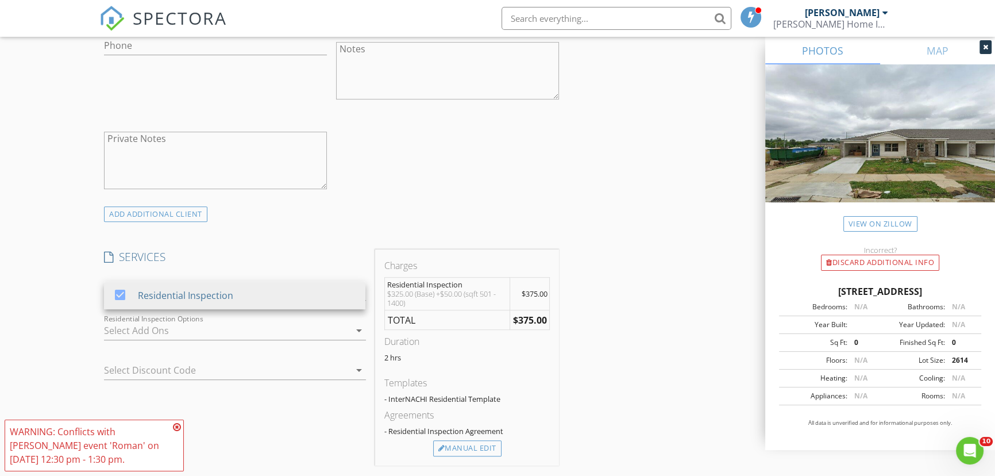
click at [178, 428] on icon at bounding box center [177, 426] width 8 height 9
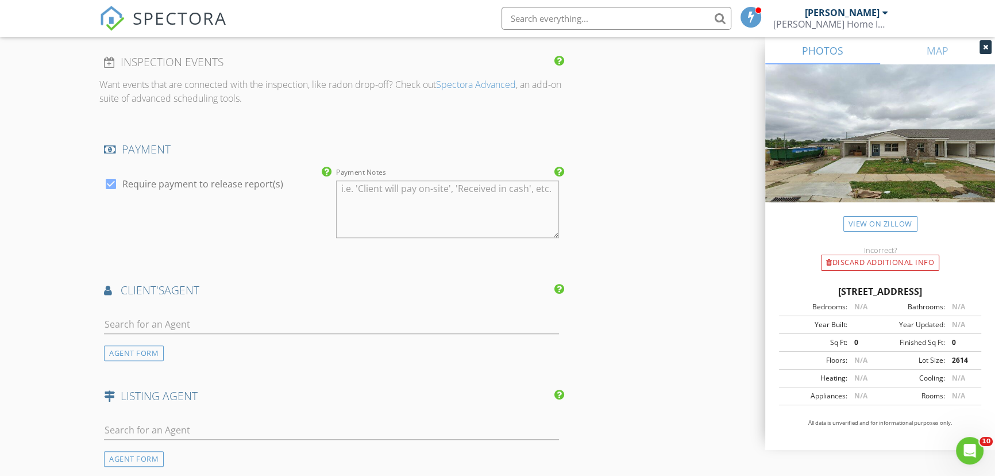
scroll to position [1201, 0]
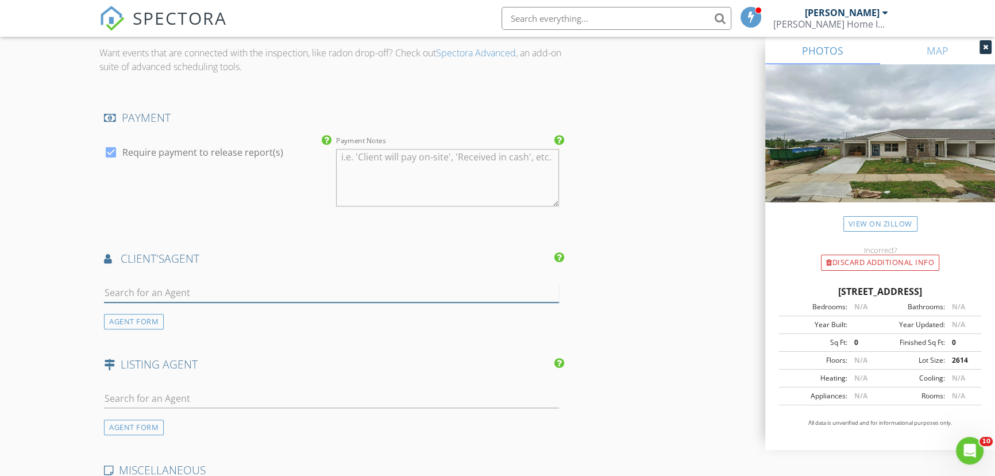
drag, startPoint x: 109, startPoint y: 292, endPoint x: 91, endPoint y: 303, distance: 21.1
click at [109, 294] on input "text" at bounding box center [331, 292] width 455 height 19
type input "roman"
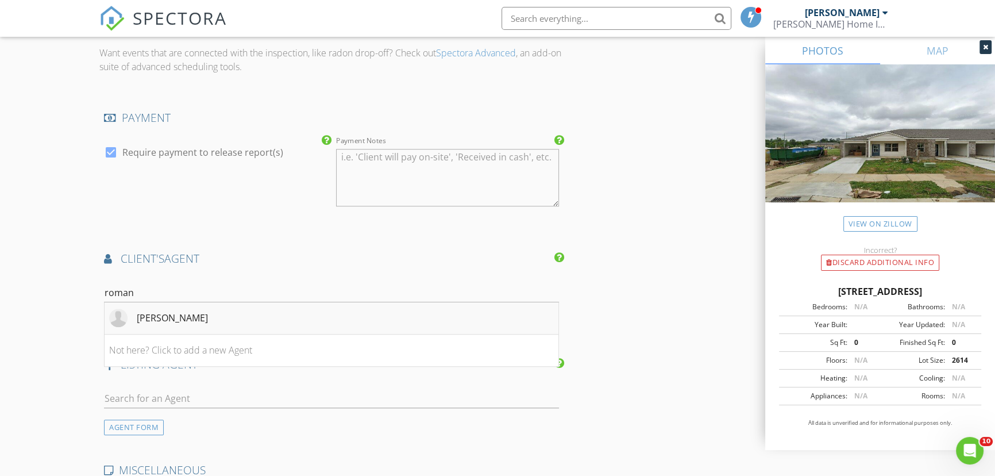
click at [163, 313] on div "Roman Albert" at bounding box center [172, 318] width 71 height 14
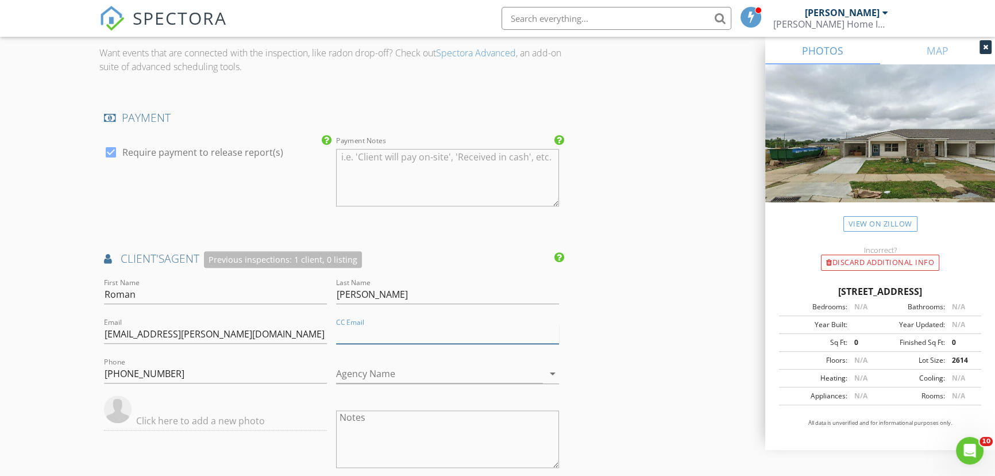
click at [362, 326] on input "CC Email" at bounding box center [447, 334] width 223 height 19
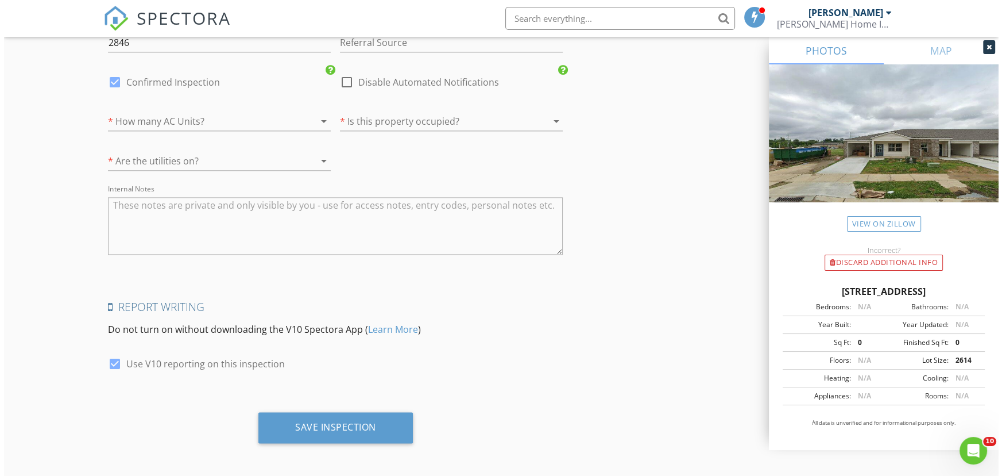
scroll to position [1924, 0]
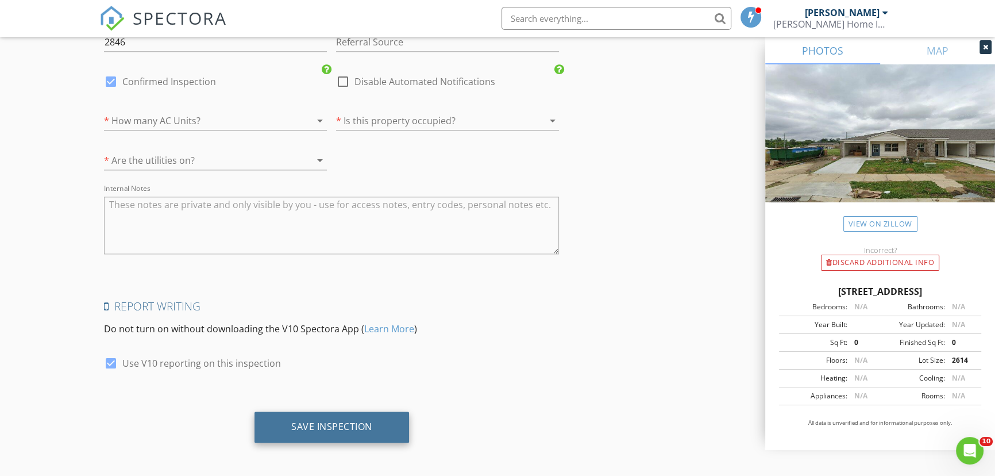
type input "romanalbert2024@icloud.com"
click at [334, 416] on div "Save Inspection" at bounding box center [331, 426] width 155 height 31
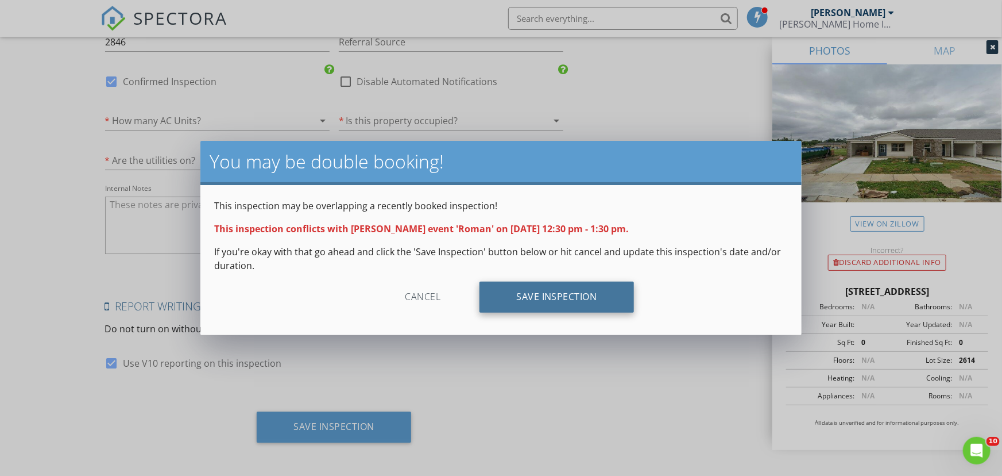
click at [558, 294] on div "Save Inspection" at bounding box center [557, 296] width 155 height 31
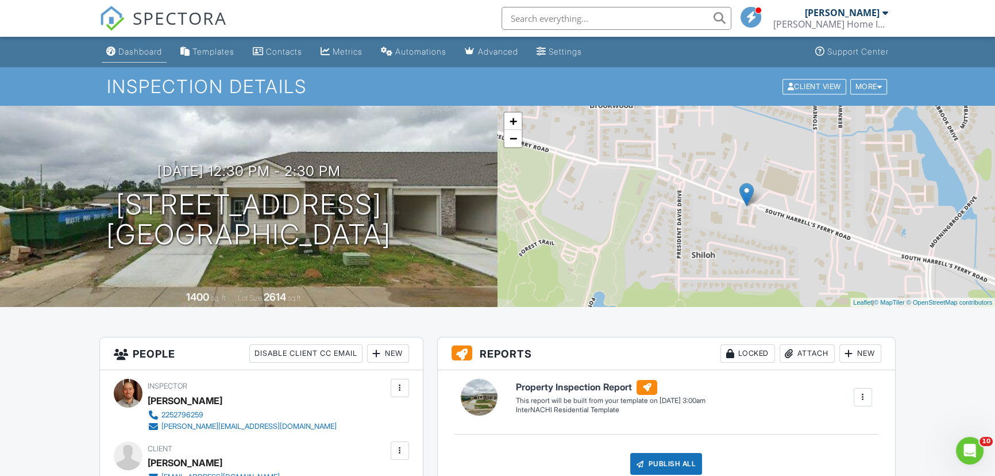
click at [137, 44] on link "Dashboard" at bounding box center [134, 51] width 65 height 21
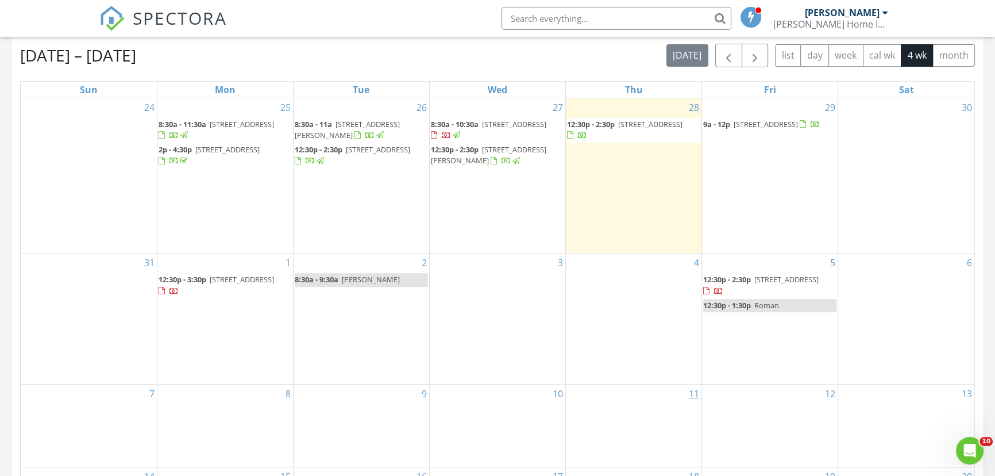
scroll to position [522, 0]
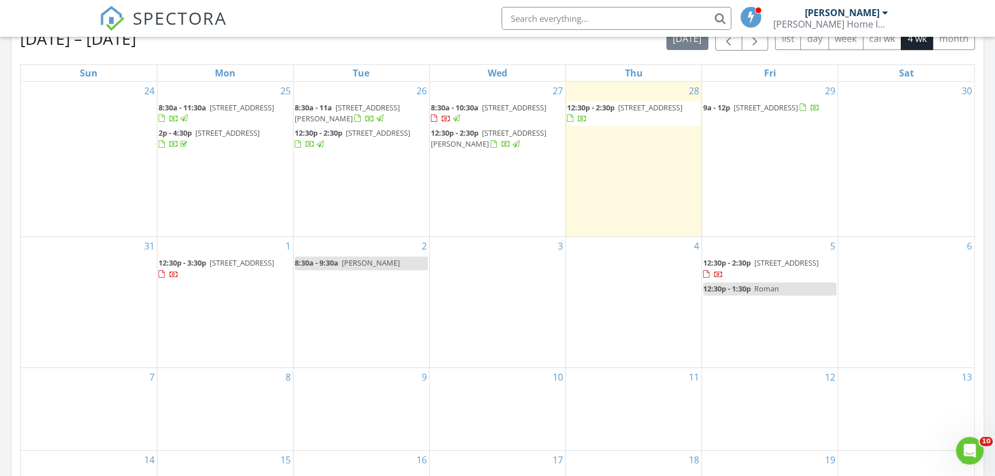
click at [778, 292] on span "Roman" at bounding box center [766, 288] width 25 height 10
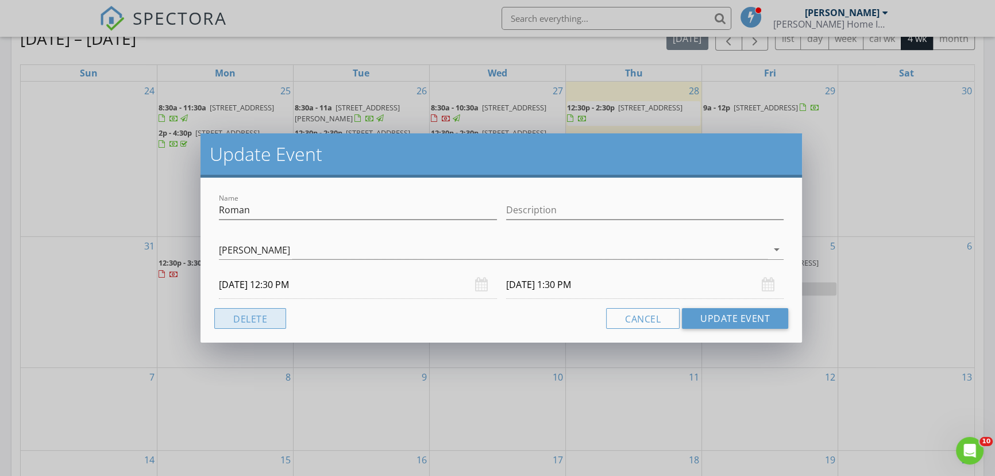
click at [254, 321] on button "Delete" at bounding box center [250, 318] width 72 height 21
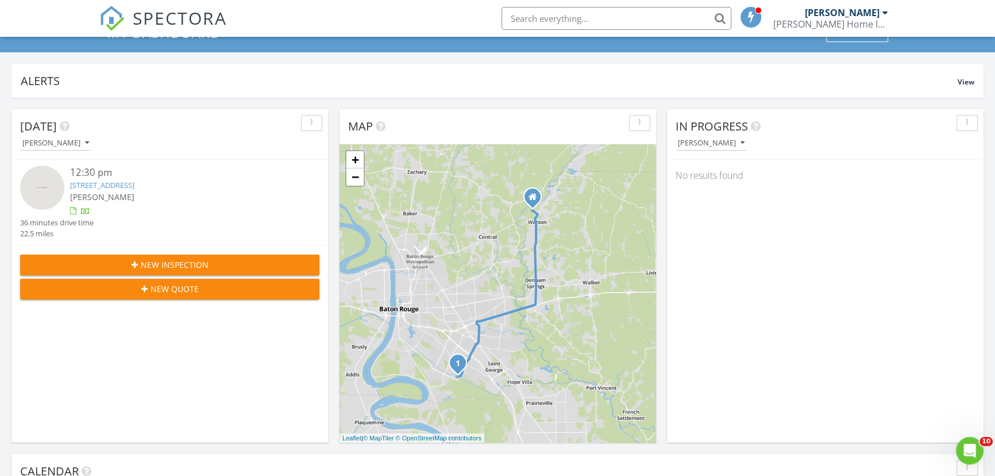
scroll to position [0, 0]
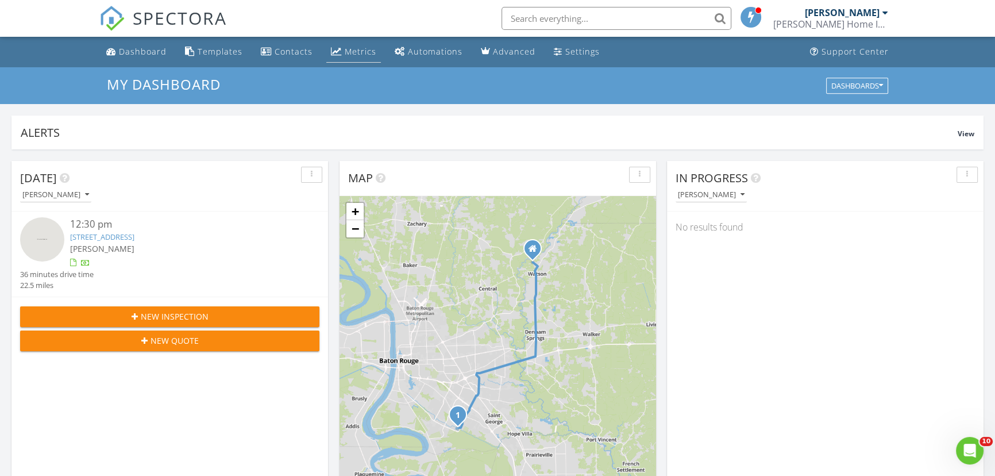
click at [363, 54] on div "Metrics" at bounding box center [361, 51] width 32 height 11
